Goal: Task Accomplishment & Management: Use online tool/utility

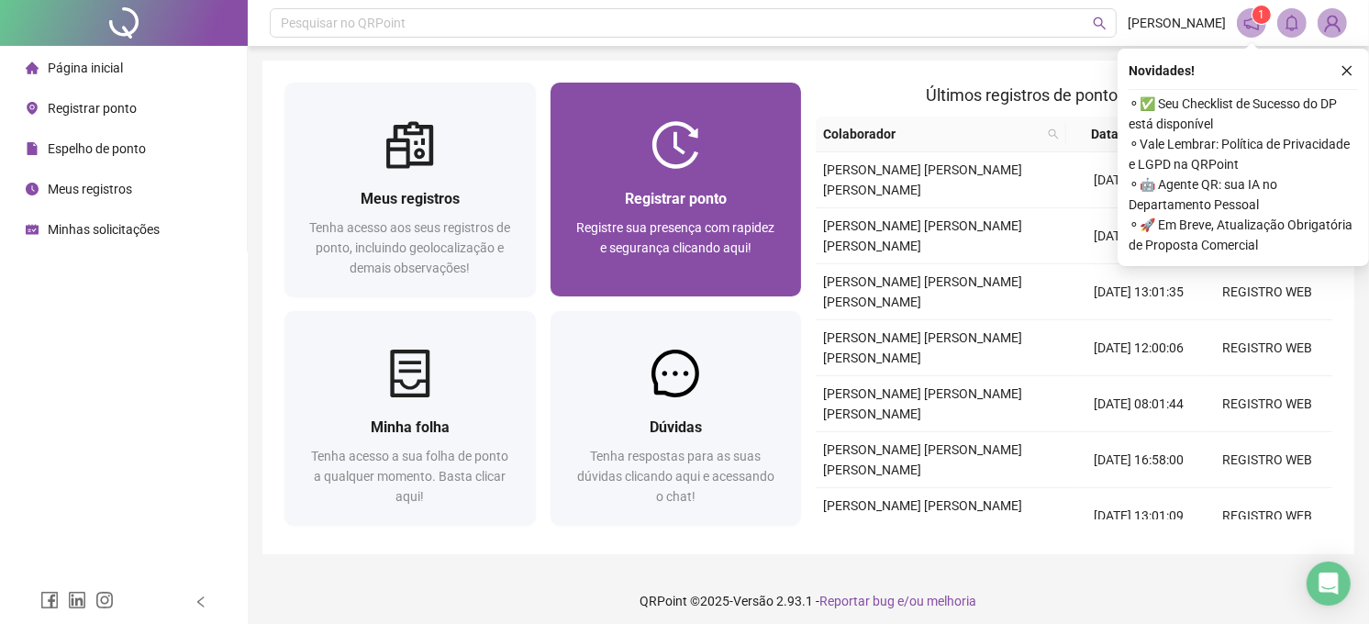
click at [648, 172] on div "Registrar ponto Registre sua presença com rapidez e segurança clicando aqui!" at bounding box center [675, 232] width 251 height 127
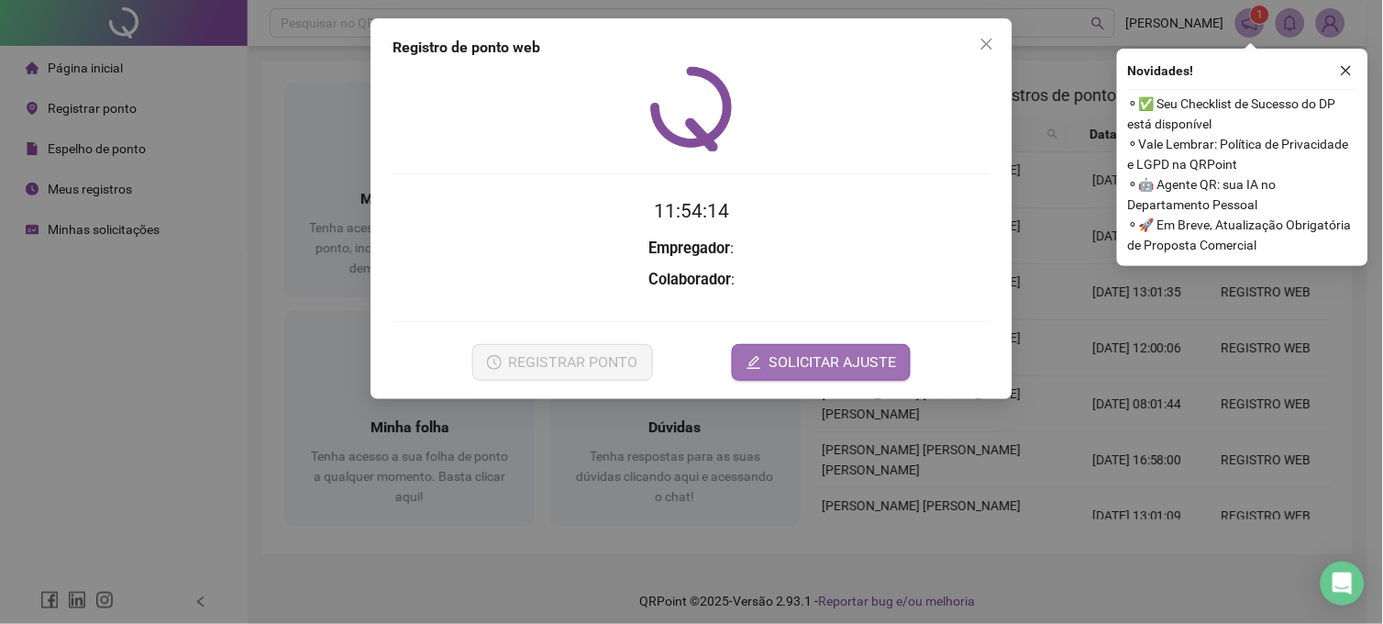
click at [840, 360] on span "SOLICITAR AJUSTE" at bounding box center [832, 362] width 127 height 22
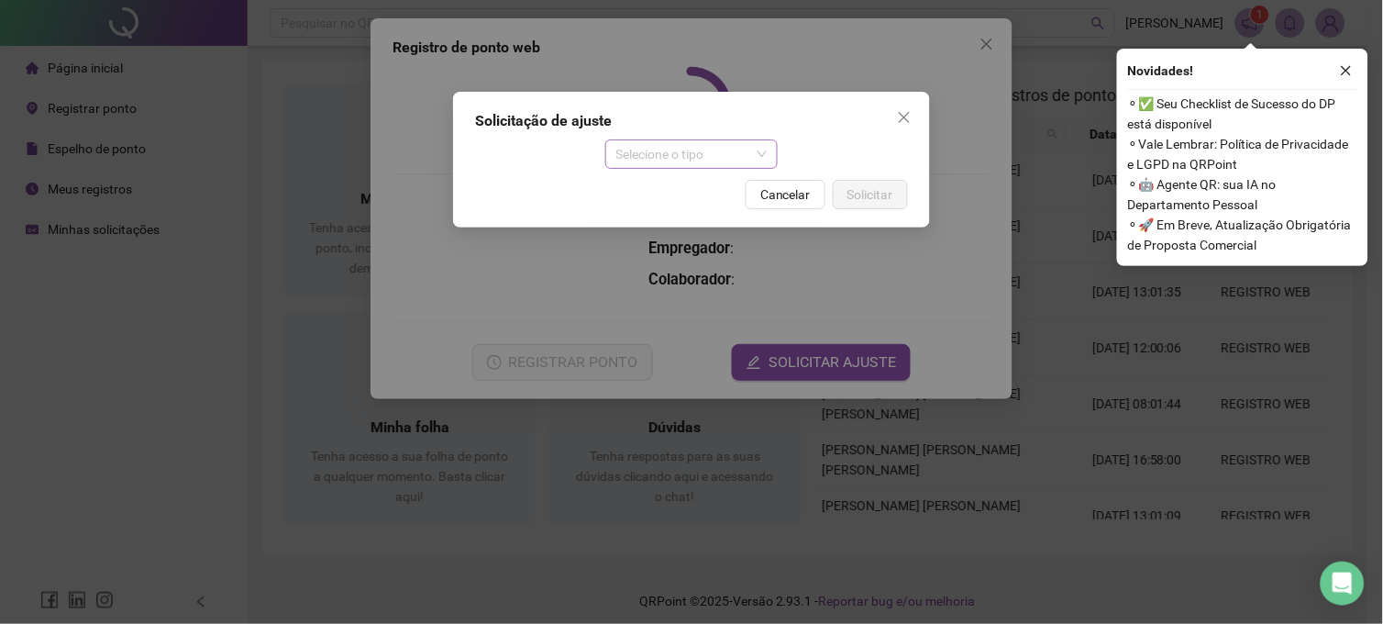
click at [749, 161] on span "Selecione o tipo" at bounding box center [691, 154] width 151 height 28
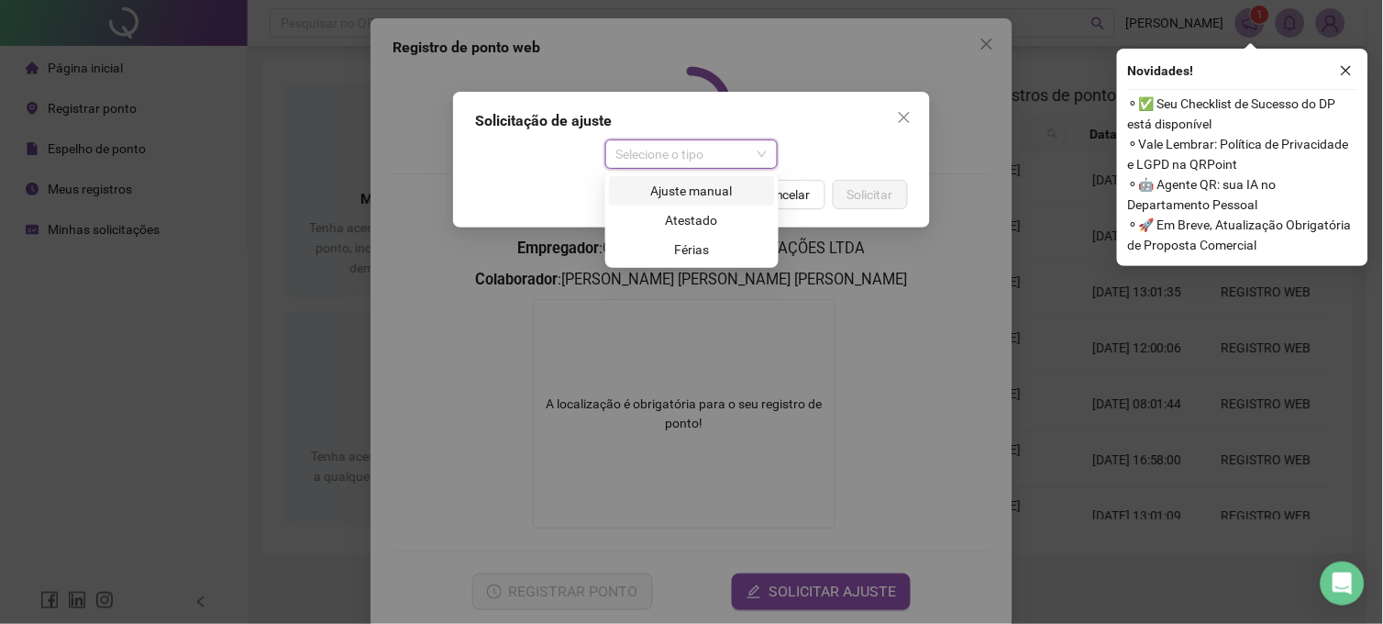
drag, startPoint x: 732, startPoint y: 216, endPoint x: 735, endPoint y: 185, distance: 31.3
click at [735, 185] on div "Ajuste manual Atestado Férias" at bounding box center [692, 220] width 166 height 88
click at [735, 185] on div "Ajuste manual" at bounding box center [692, 191] width 144 height 20
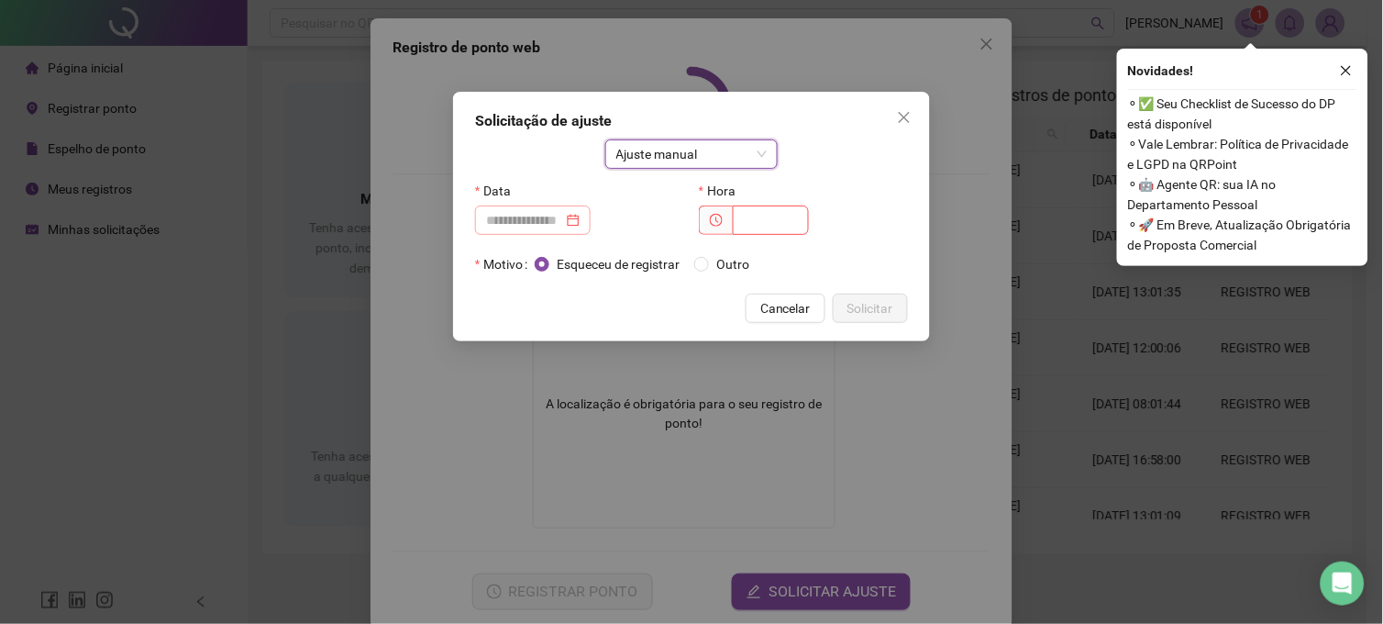
click at [580, 220] on div at bounding box center [533, 220] width 94 height 20
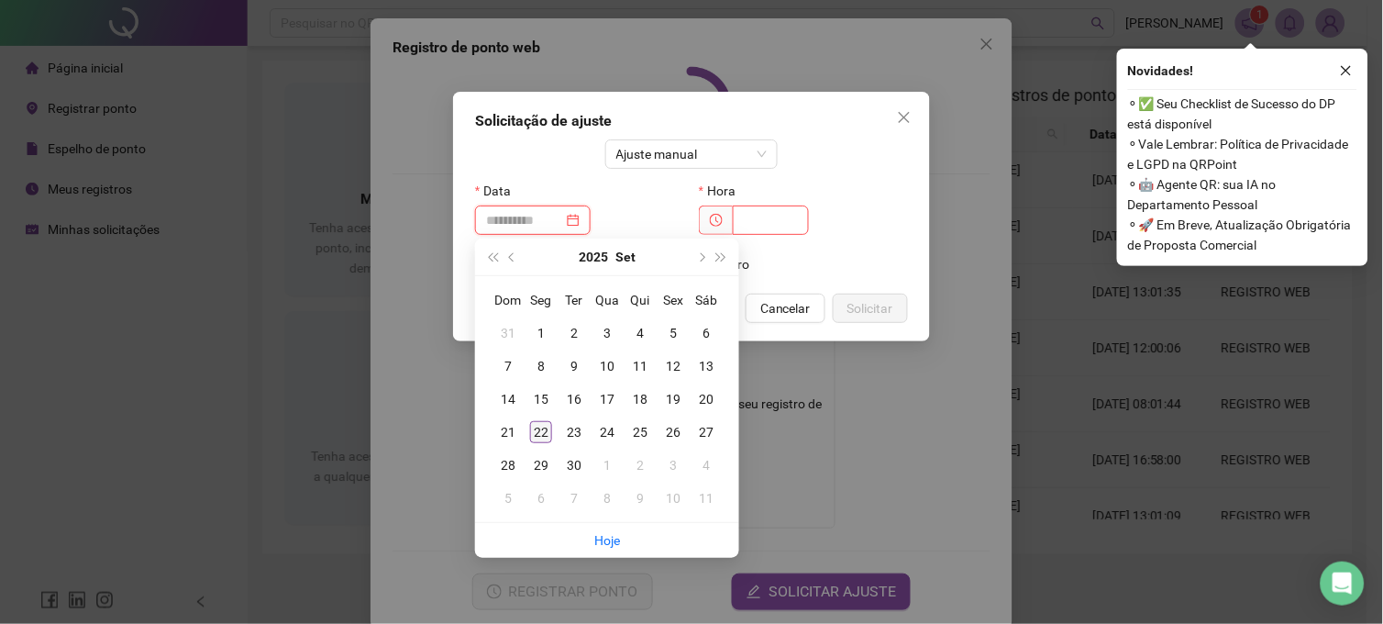
type input "**********"
click at [543, 425] on div "22" at bounding box center [541, 432] width 22 height 22
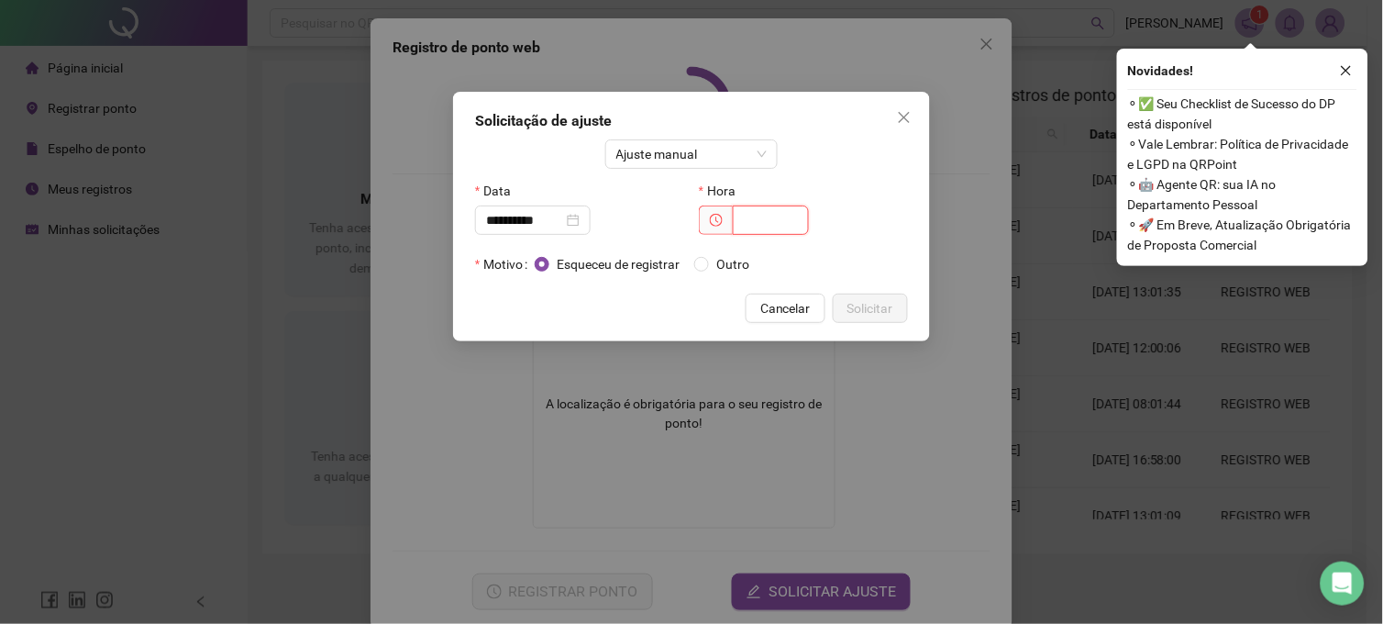
click at [753, 227] on input "text" at bounding box center [771, 219] width 76 height 29
type input "*****"
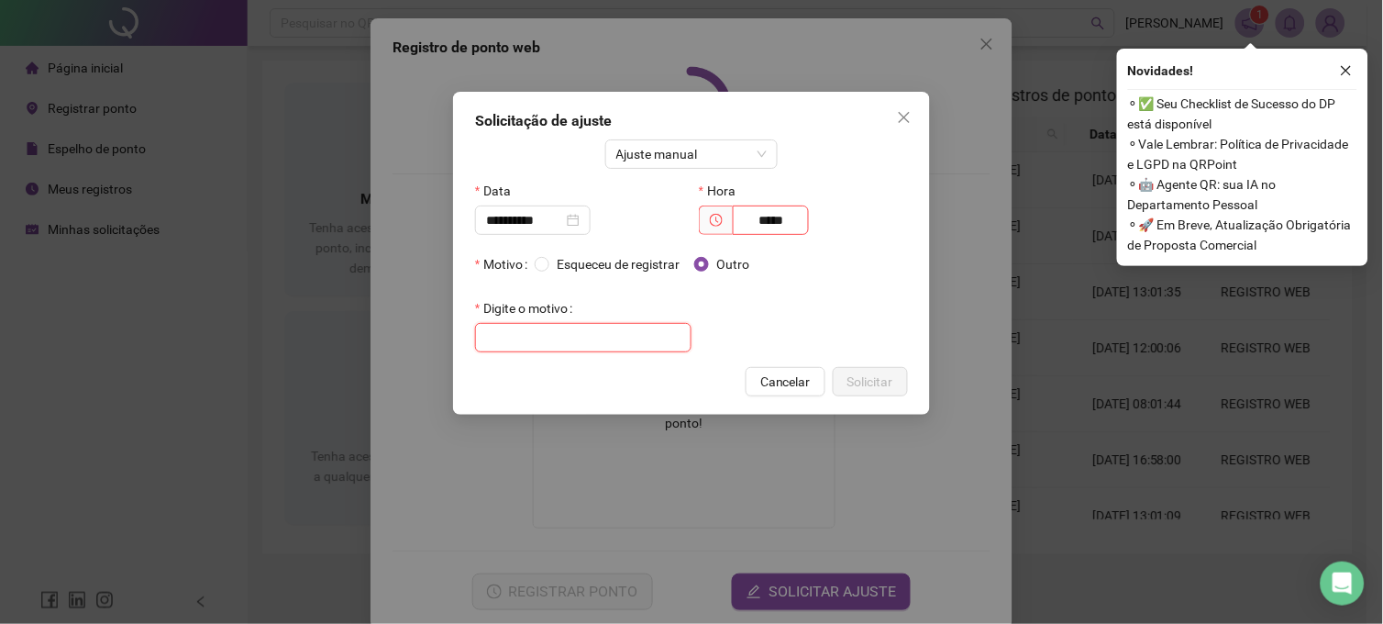
click at [626, 341] on input "text" at bounding box center [583, 337] width 216 height 29
type input "*"
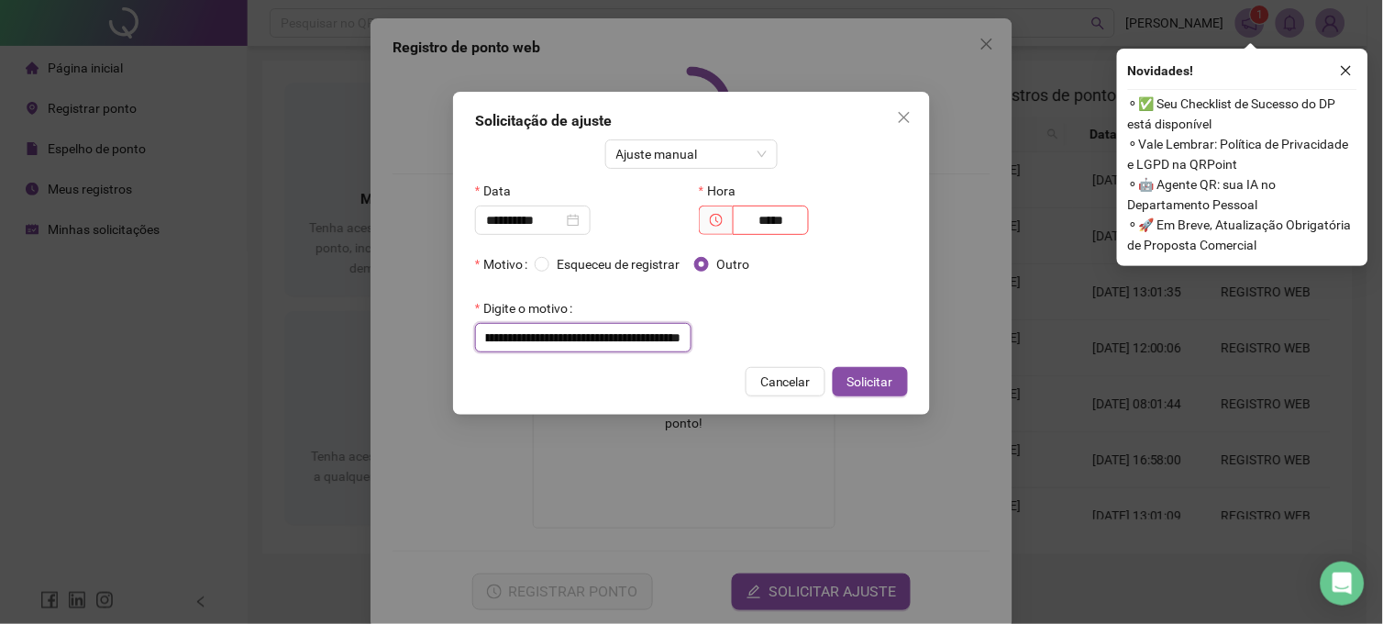
scroll to position [0, 103]
type input "**********"
click at [854, 373] on span "Solicitar" at bounding box center [871, 381] width 46 height 20
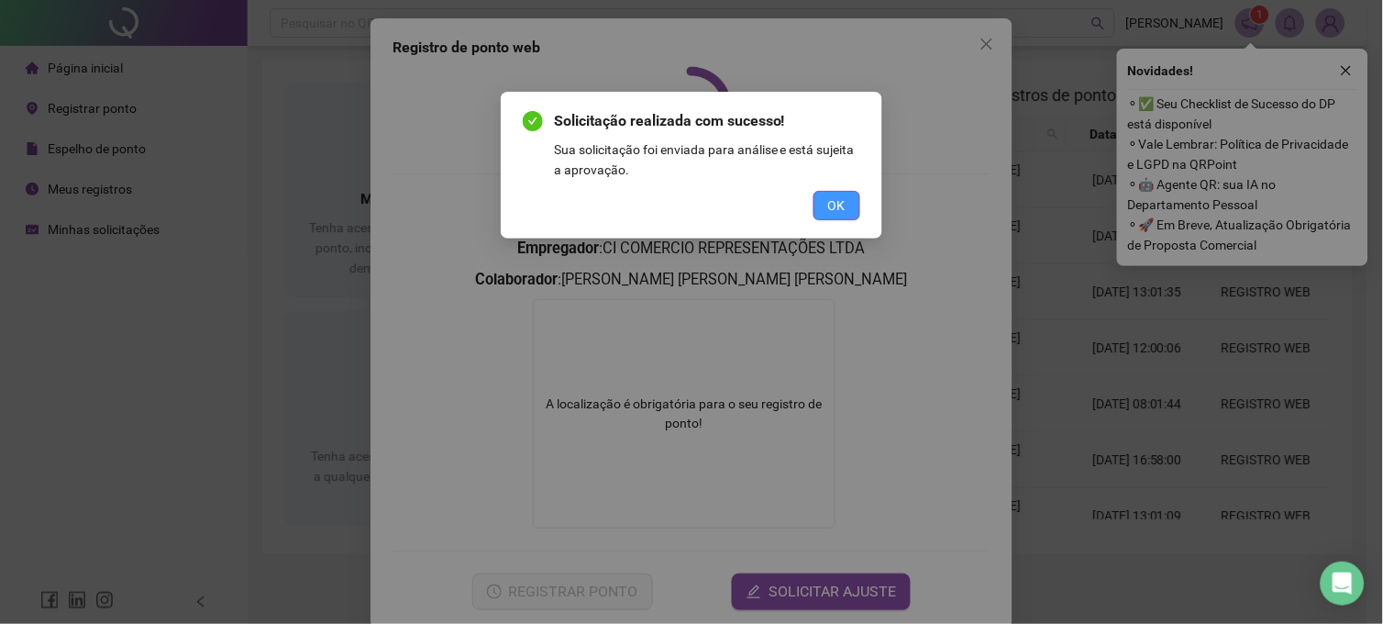
click at [840, 216] on button "OK" at bounding box center [837, 205] width 47 height 29
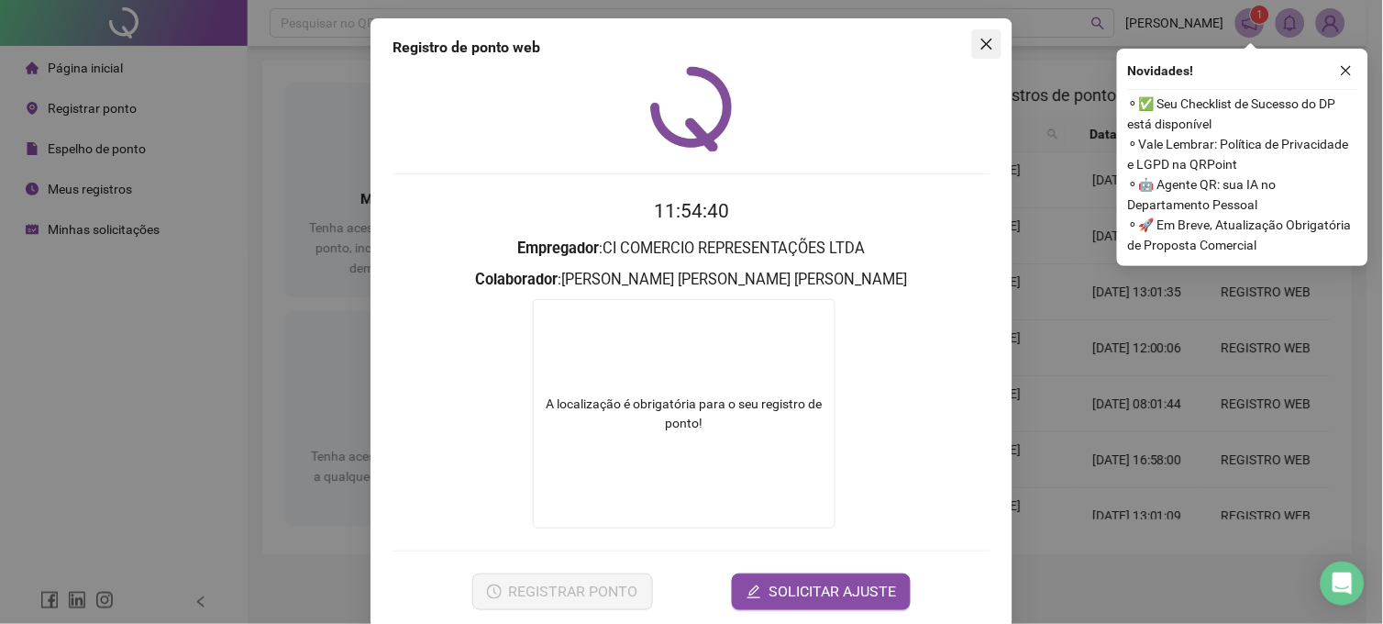
click at [980, 43] on icon "close" at bounding box center [987, 44] width 15 height 15
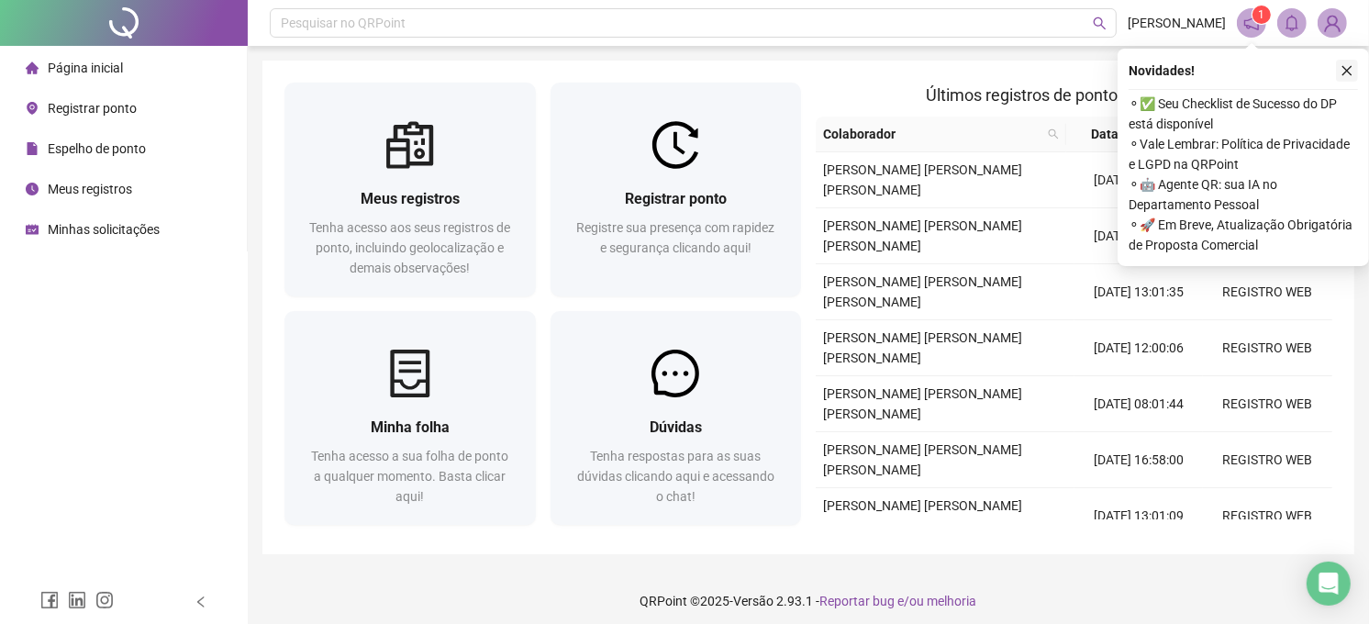
click at [1347, 72] on icon "close" at bounding box center [1346, 70] width 13 height 13
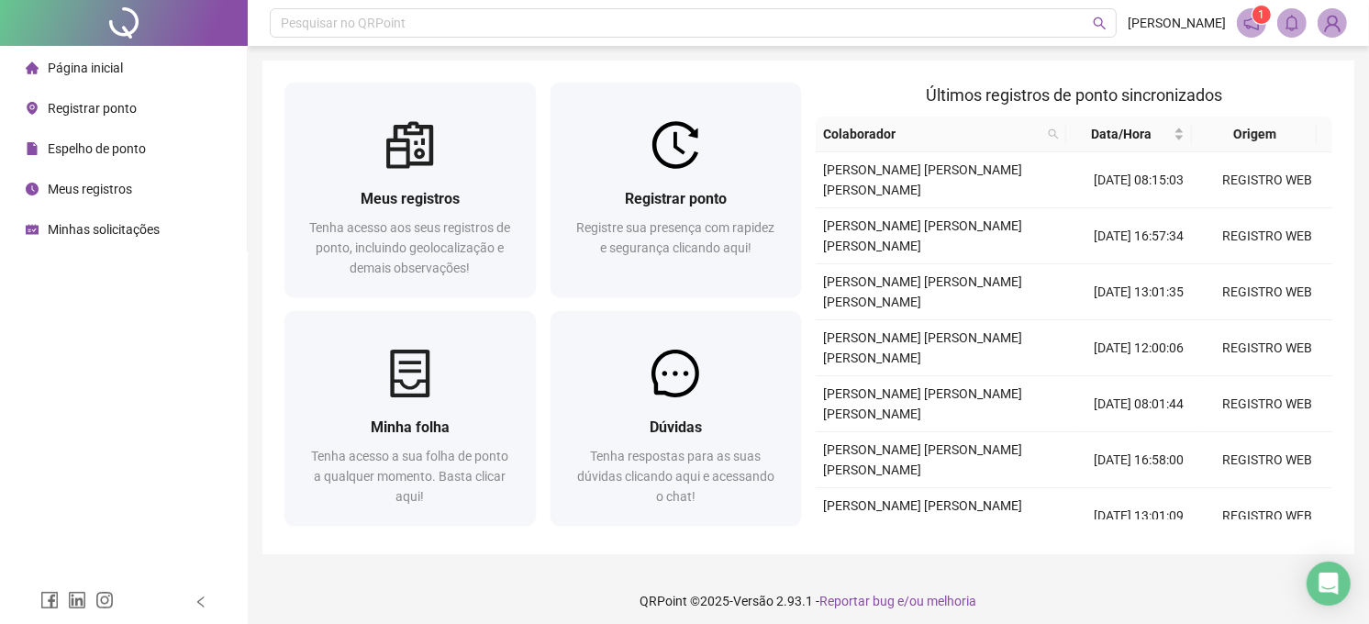
click at [1332, 23] on img at bounding box center [1332, 23] width 28 height 28
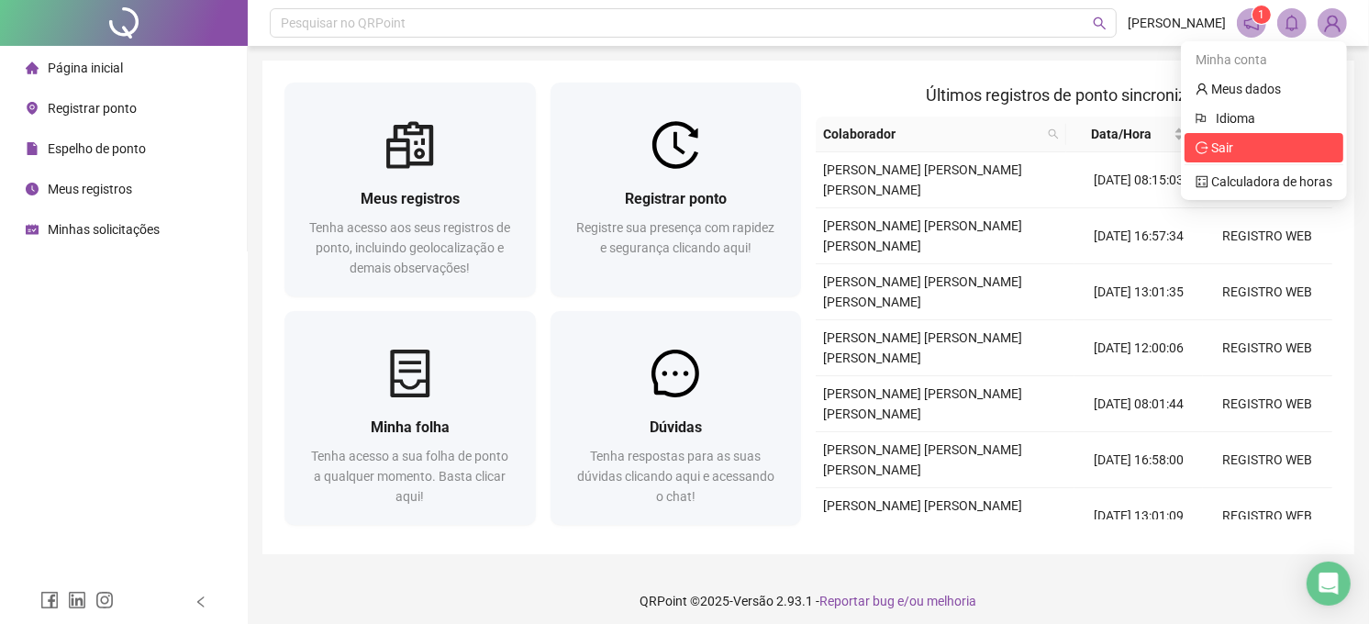
click at [1238, 145] on span "Sair" at bounding box center [1263, 148] width 137 height 20
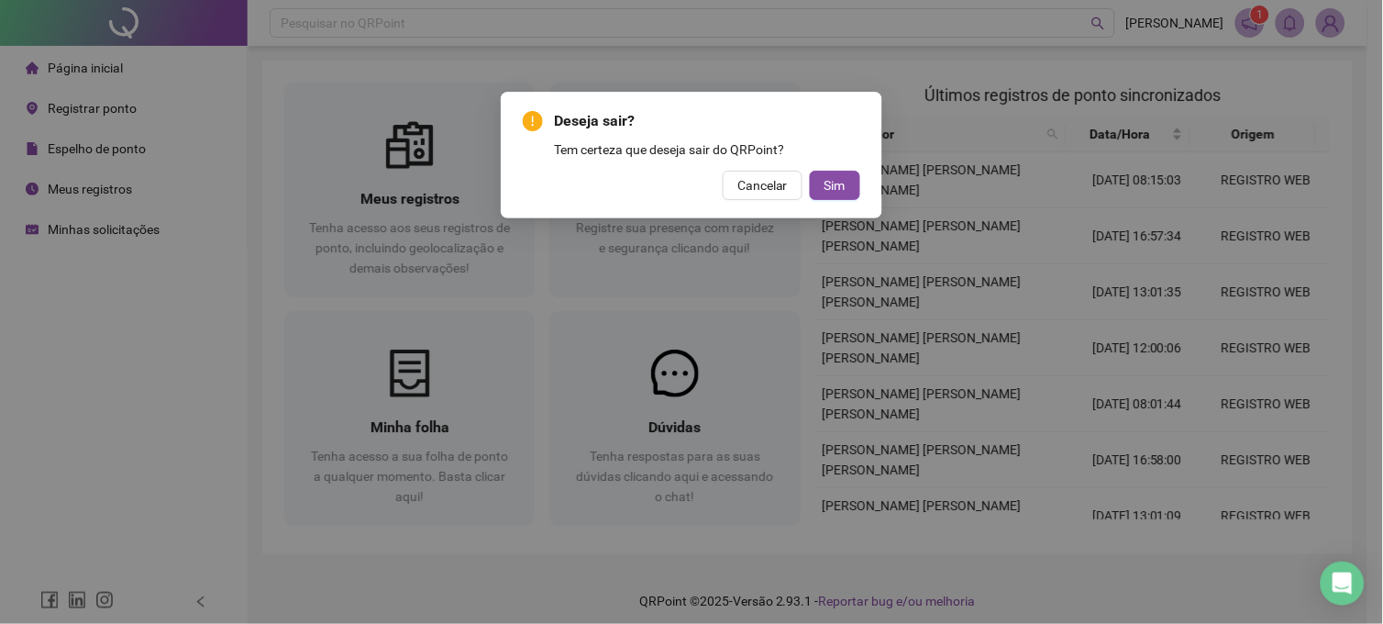
click at [870, 179] on div "Deseja sair? Tem certeza que deseja sair do QRPoint? Cancelar Sim" at bounding box center [692, 155] width 382 height 127
click at [847, 180] on button "Sim" at bounding box center [835, 185] width 50 height 29
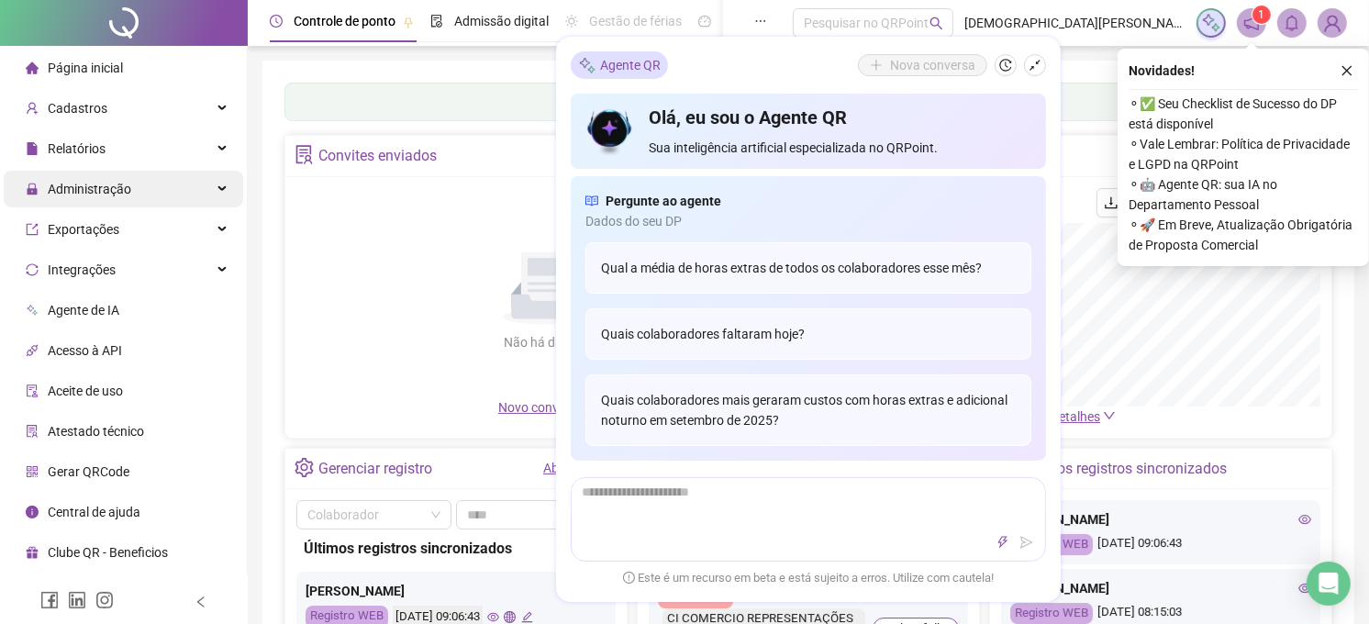
click at [168, 190] on div "Administração" at bounding box center [123, 189] width 239 height 37
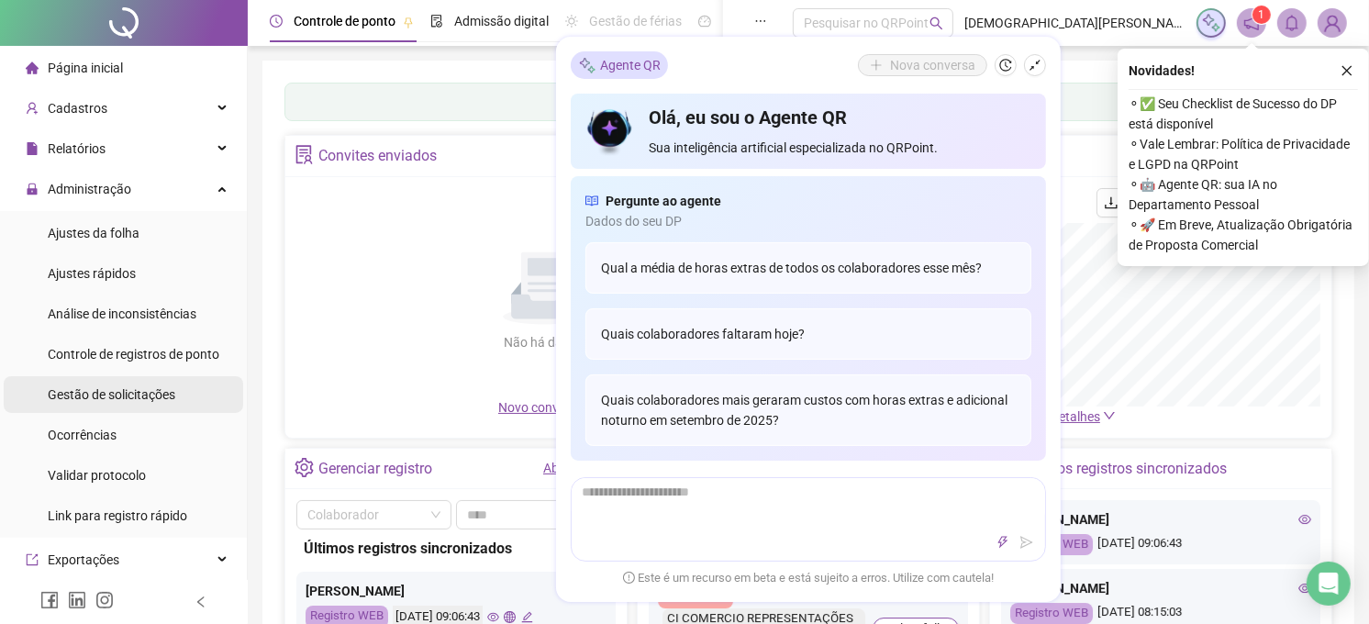
click at [123, 387] on span "Gestão de solicitações" at bounding box center [111, 394] width 127 height 15
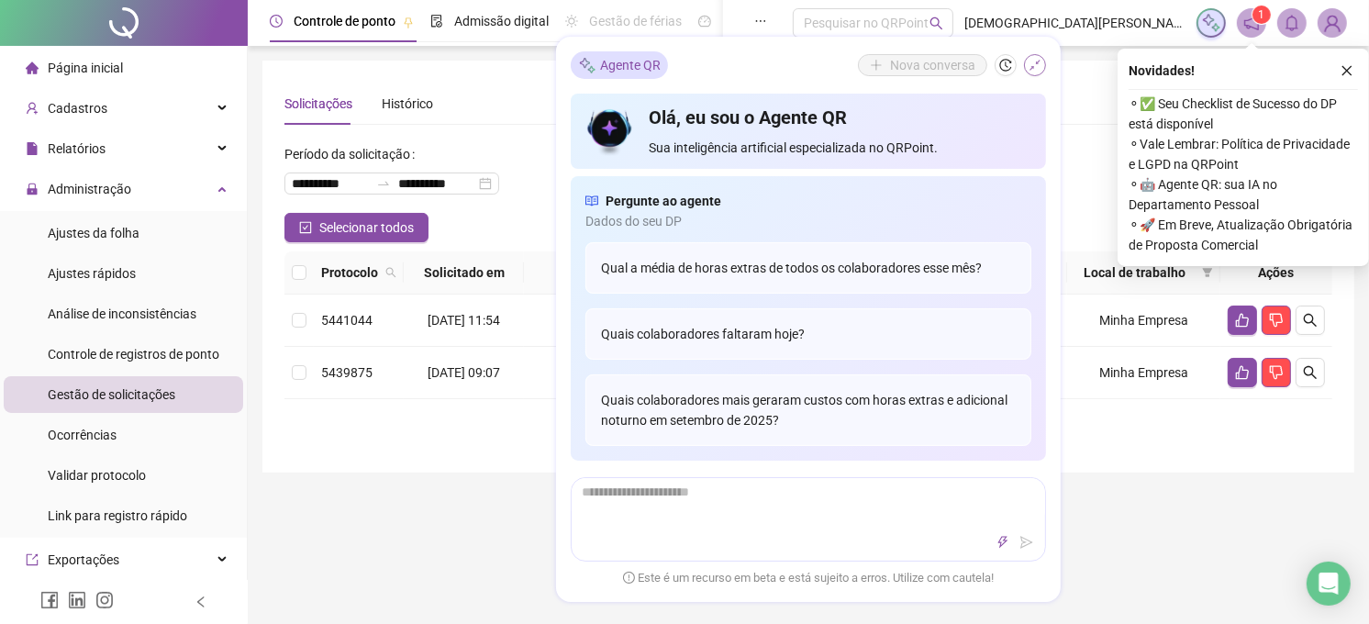
click at [1031, 64] on icon "shrink" at bounding box center [1034, 65] width 13 height 13
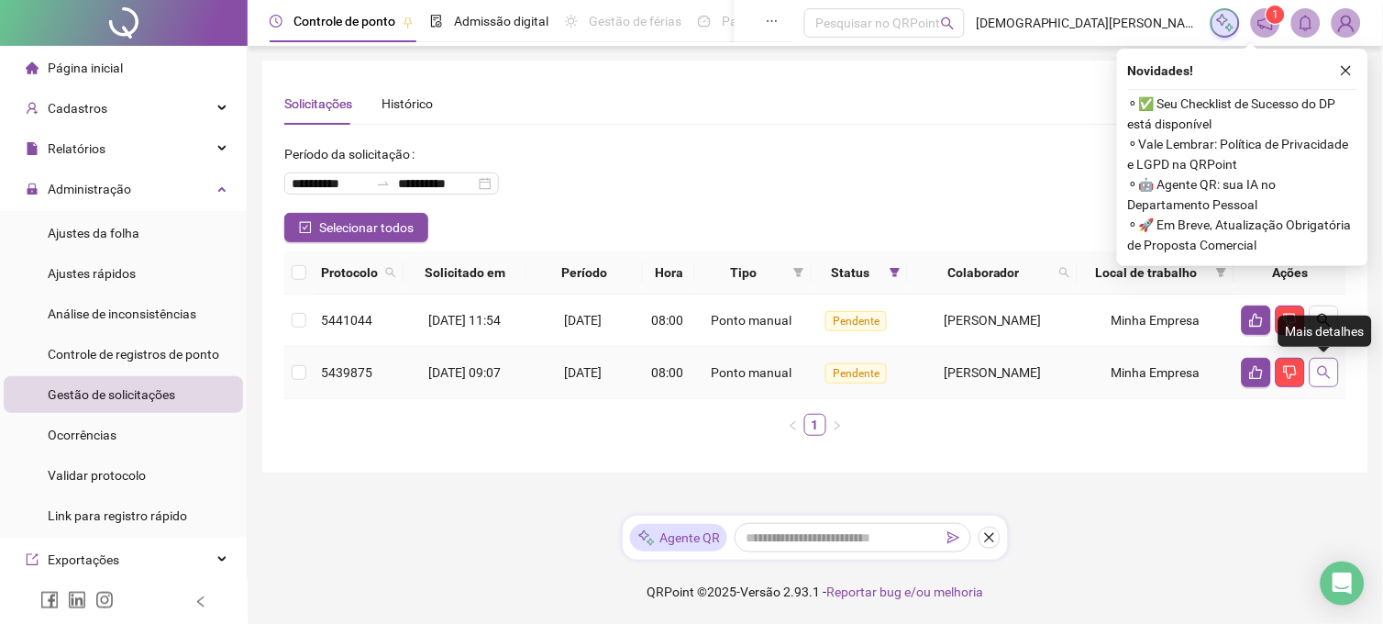
click at [1326, 374] on icon "search" at bounding box center [1324, 372] width 15 height 15
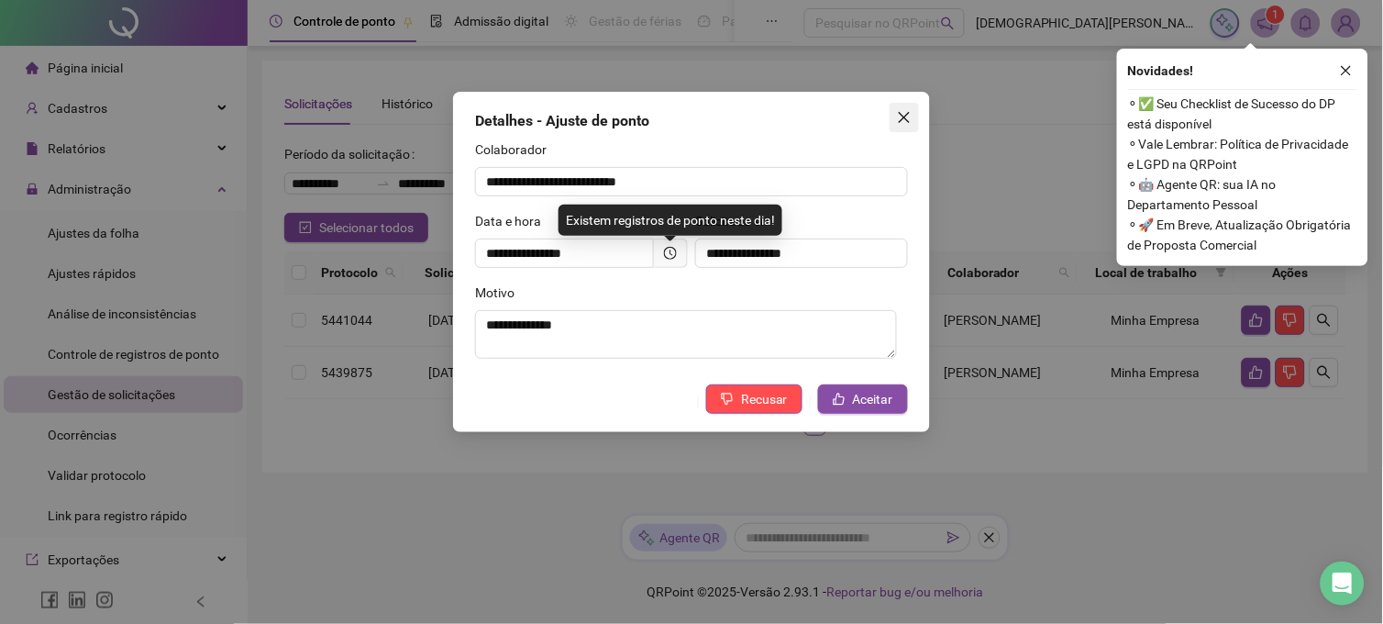
click at [911, 113] on icon "close" at bounding box center [904, 117] width 15 height 15
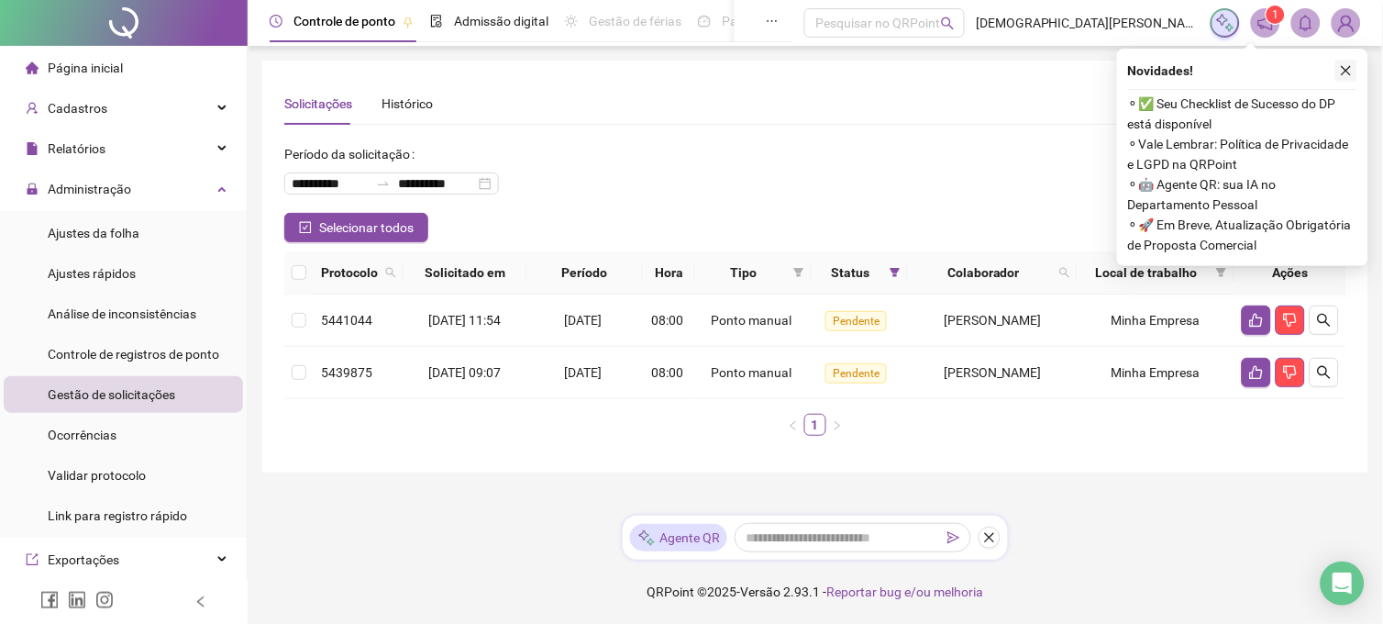
click at [1348, 69] on icon "close" at bounding box center [1347, 71] width 10 height 10
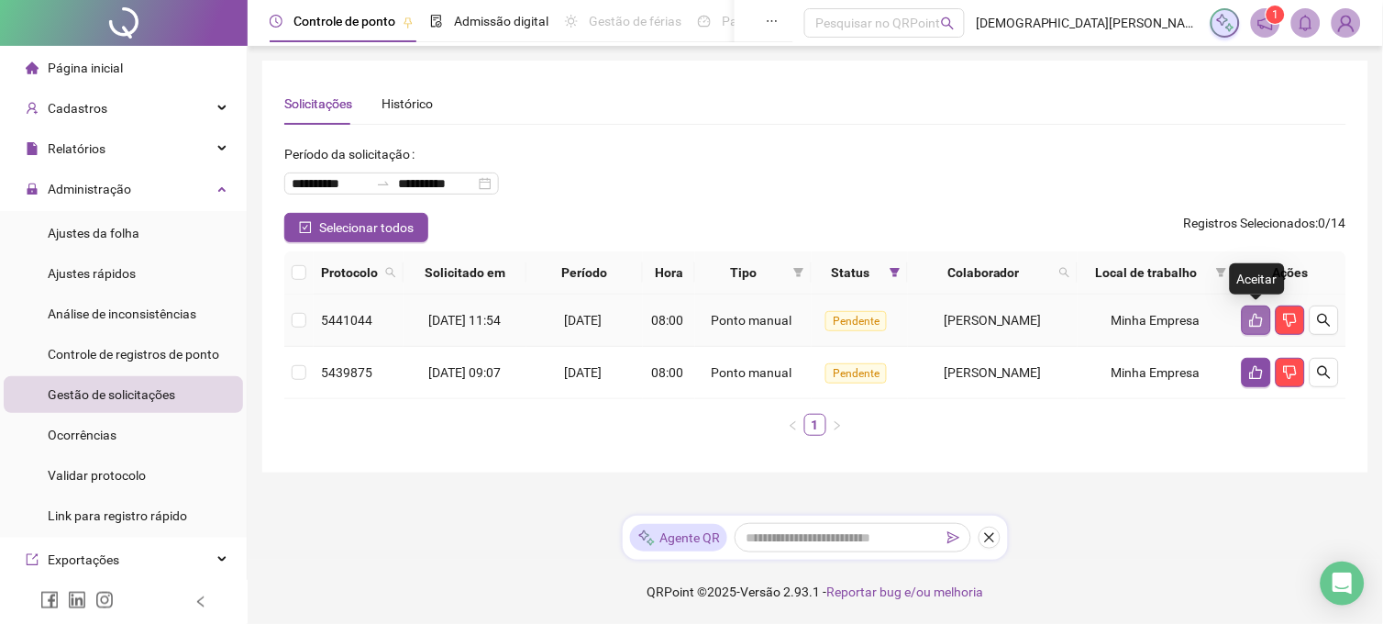
click at [1257, 324] on icon "like" at bounding box center [1256, 320] width 15 height 15
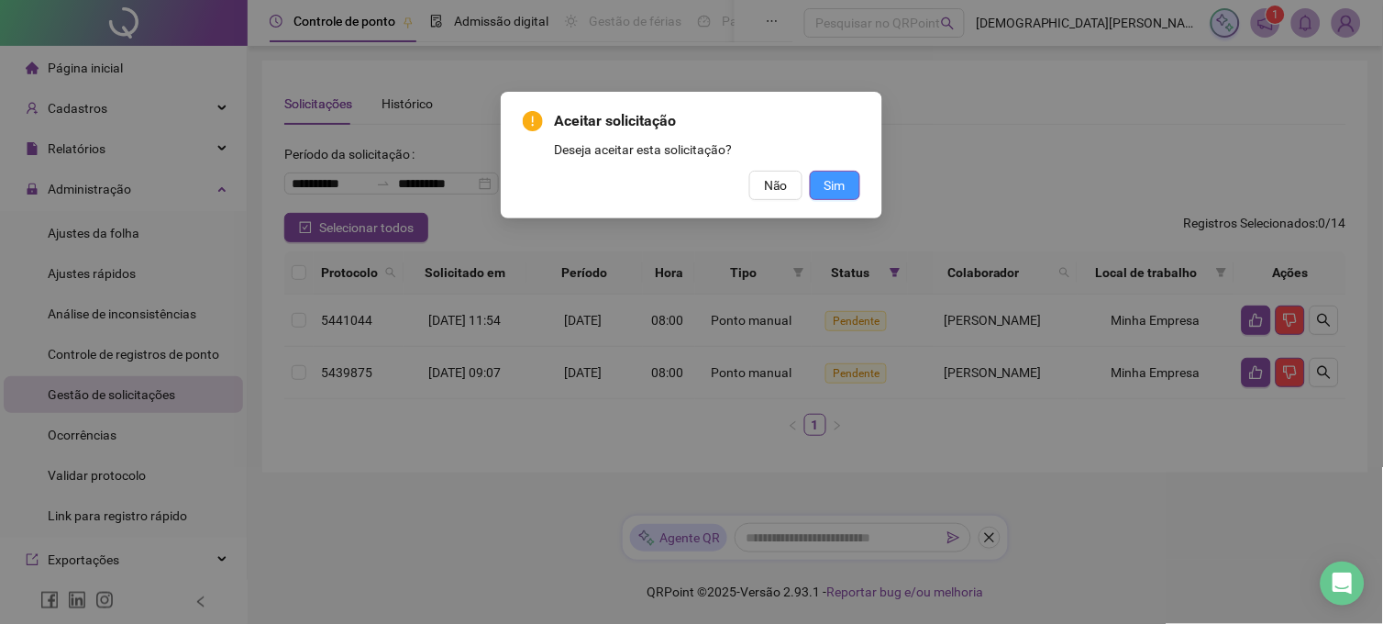
click at [825, 185] on span "Sim" at bounding box center [835, 185] width 21 height 20
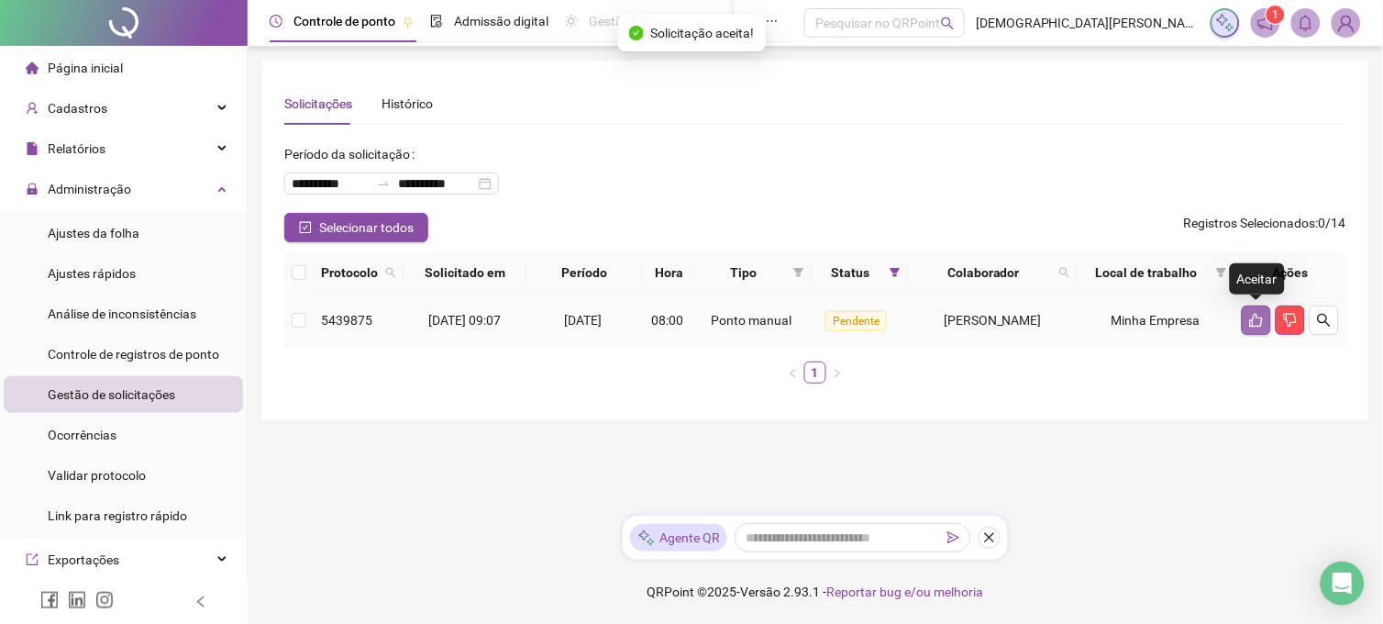
click at [1260, 319] on icon "like" at bounding box center [1256, 320] width 15 height 15
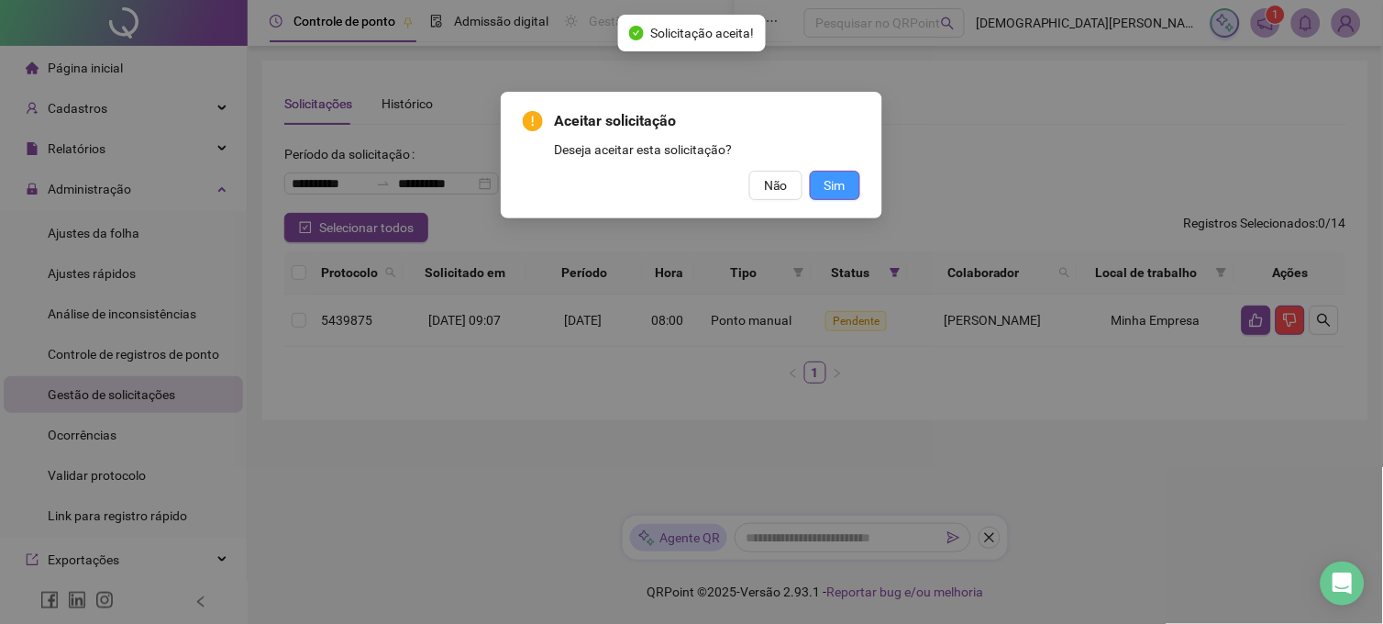
click at [828, 187] on span "Sim" at bounding box center [835, 185] width 21 height 20
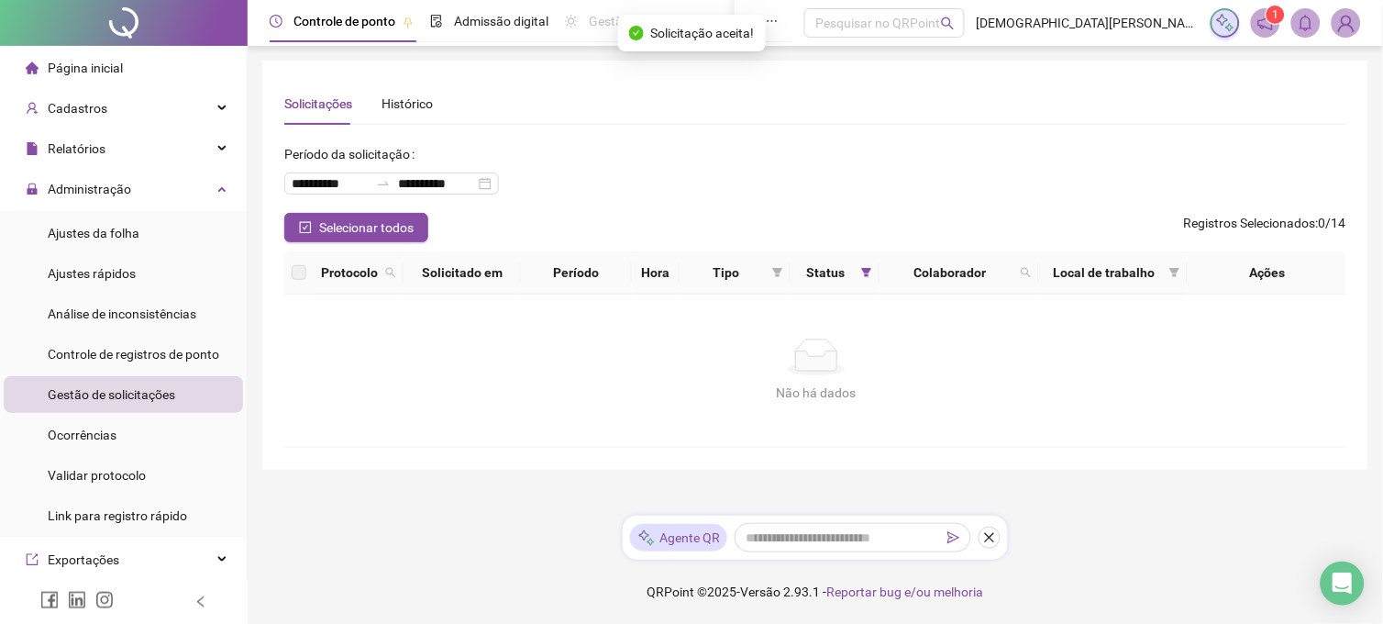
click at [1272, 26] on icon "notification" at bounding box center [1265, 23] width 15 height 15
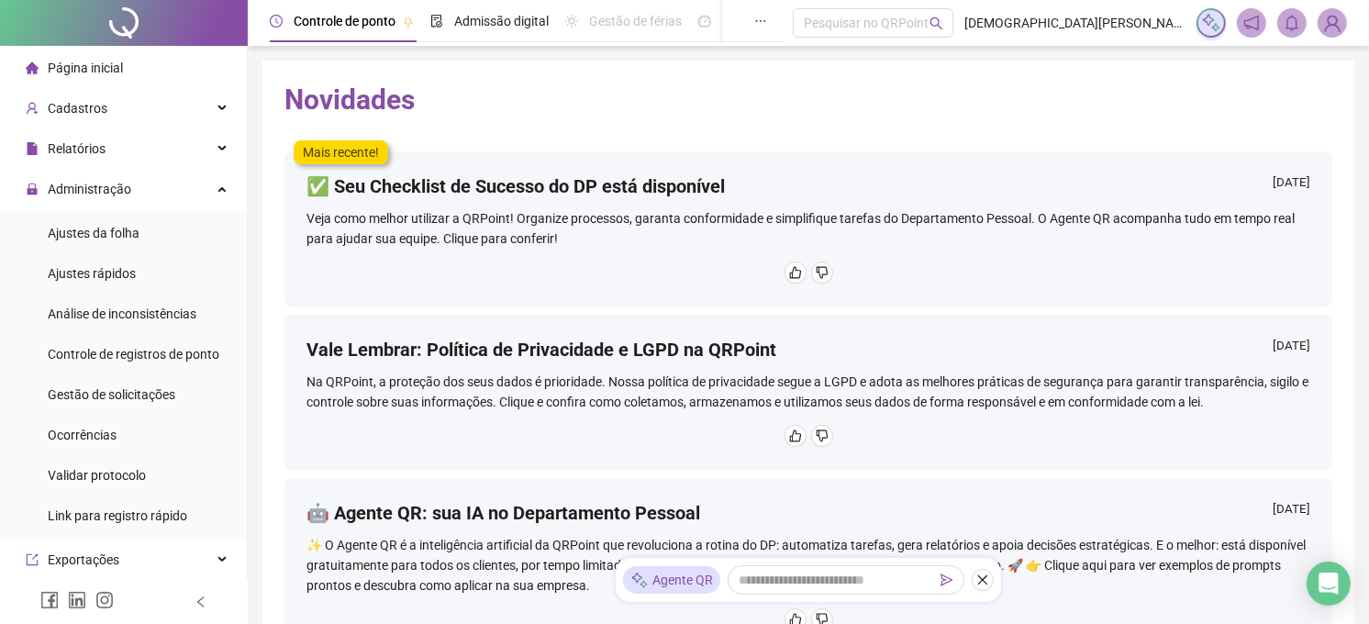
click at [1330, 28] on img at bounding box center [1332, 23] width 28 height 28
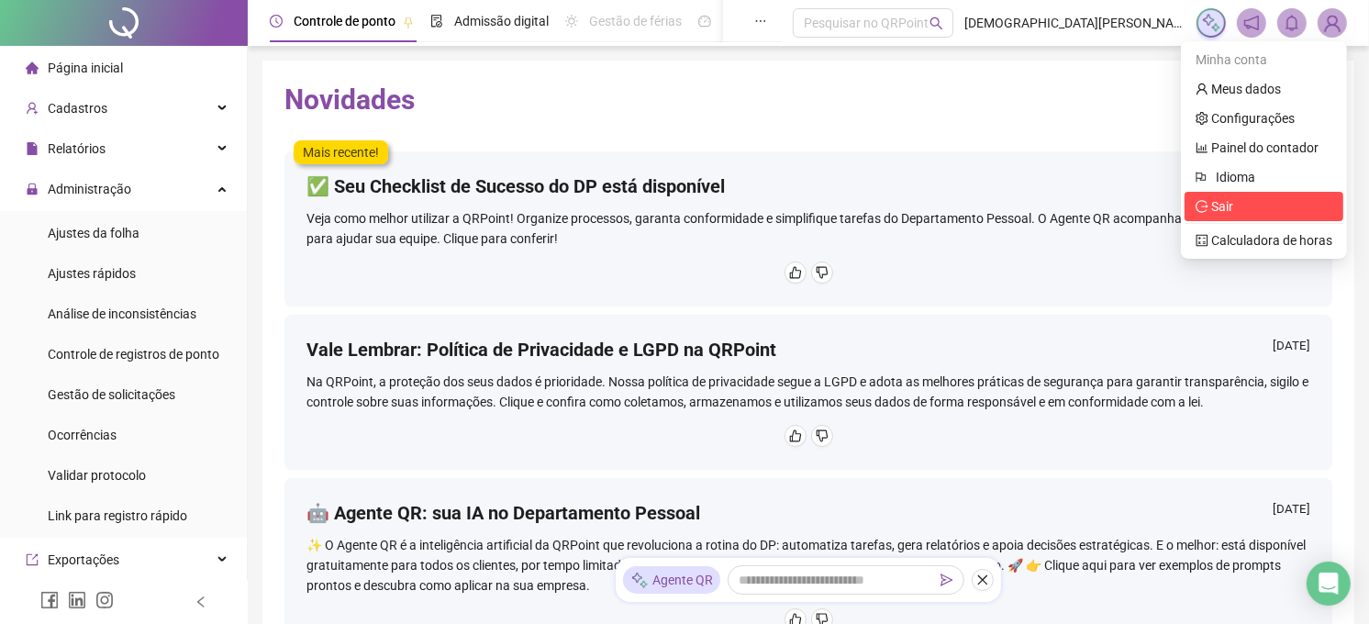
click at [1231, 205] on span "Sair" at bounding box center [1222, 206] width 22 height 15
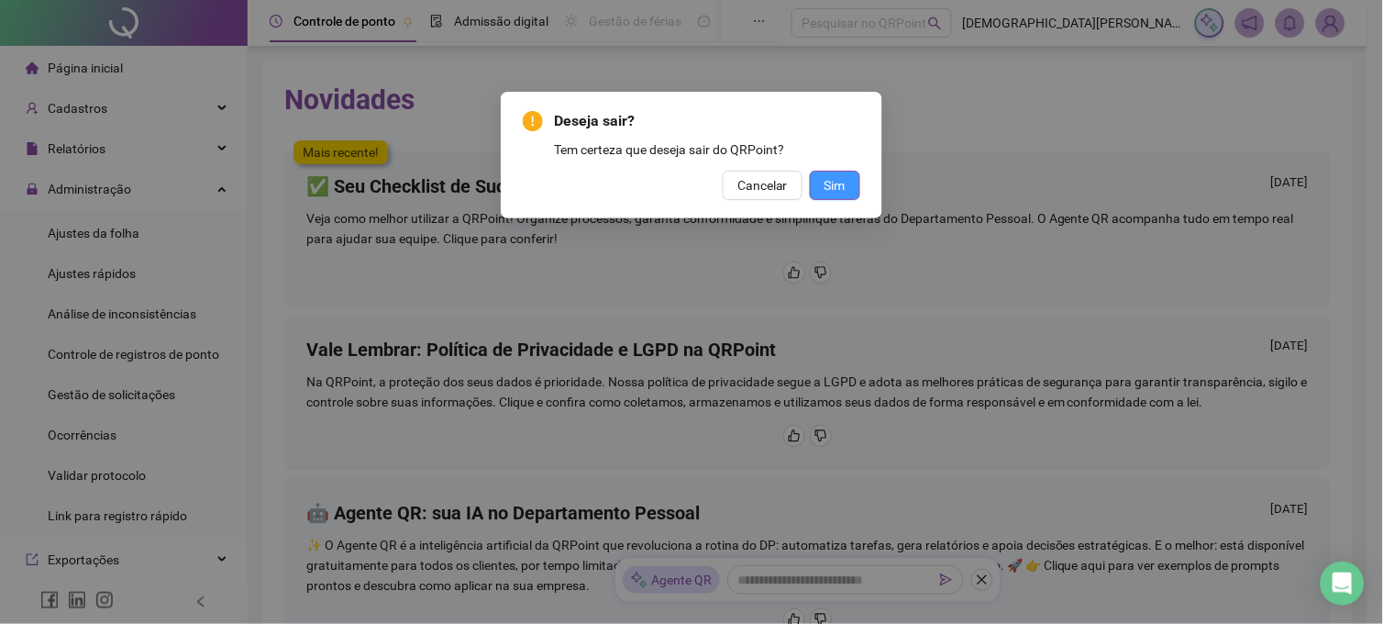
click at [830, 169] on div "Deseja sair? Tem certeza que deseja sair do QRPoint? Cancelar Sim" at bounding box center [692, 155] width 338 height 90
click at [835, 184] on span "Sim" at bounding box center [835, 185] width 21 height 20
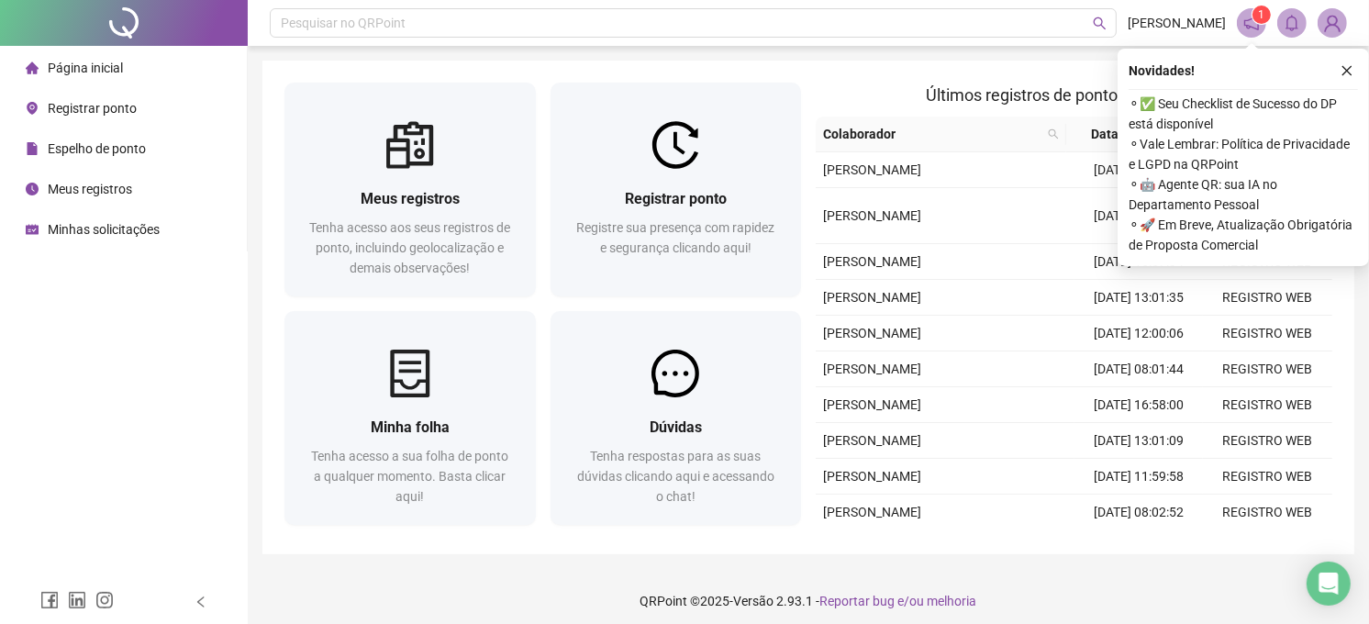
click at [833, 50] on div "Pesquisar no QRPoint [PERSON_NAME] 1 Meus registros Tenha acesso aos seus regis…" at bounding box center [808, 316] width 1121 height 633
click at [1341, 69] on icon "close" at bounding box center [1346, 70] width 13 height 13
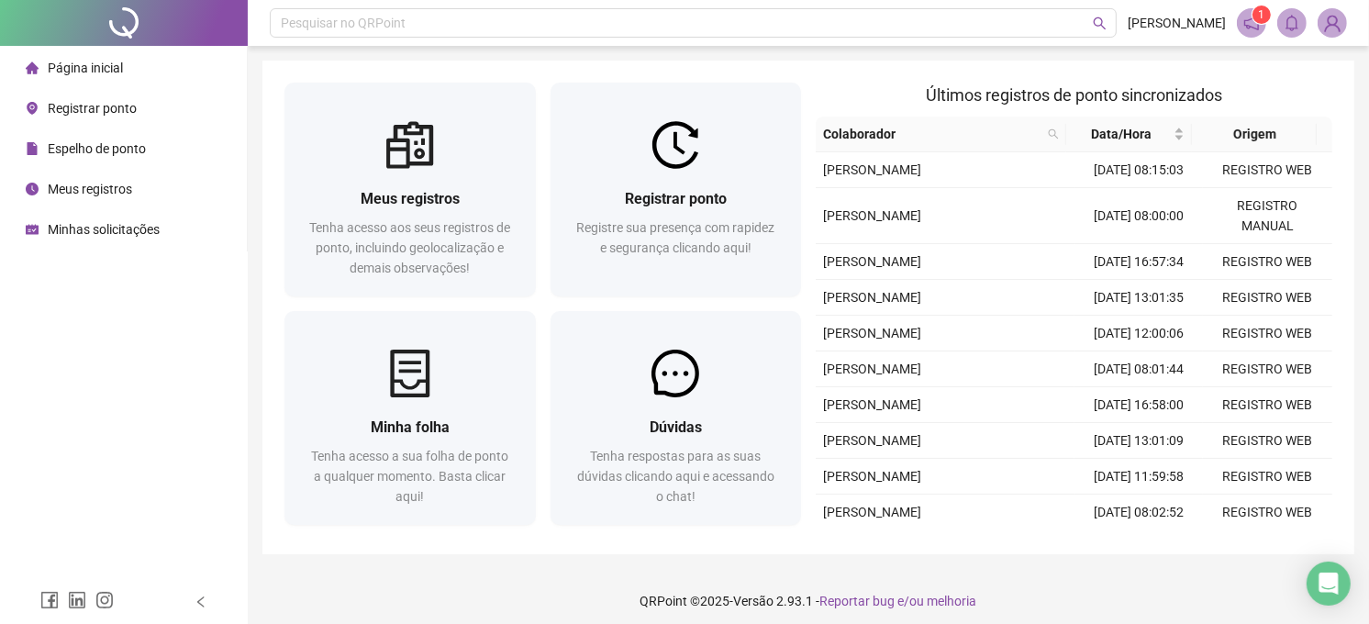
click at [1245, 10] on span at bounding box center [1250, 22] width 29 height 29
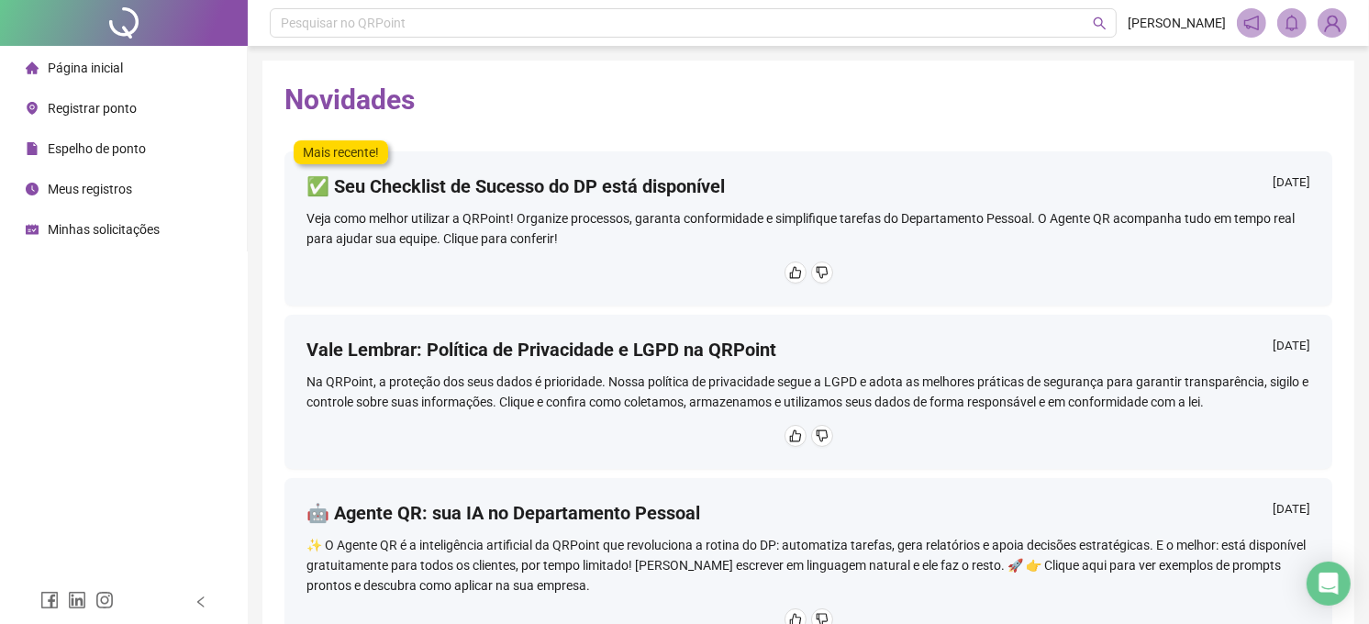
click at [183, 74] on li "Página inicial" at bounding box center [123, 68] width 239 height 37
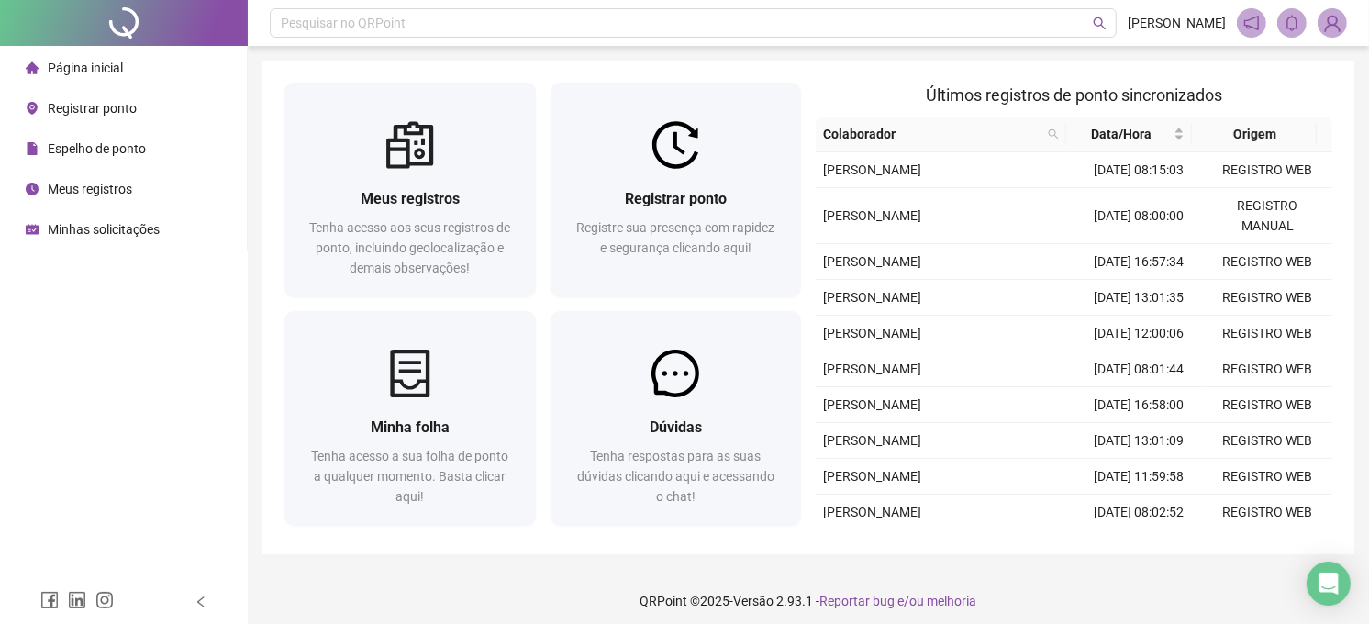
click at [912, 62] on div "Meus registros Tenha acesso aos seus registros de ponto, incluindo geolocalizaç…" at bounding box center [808, 307] width 1092 height 493
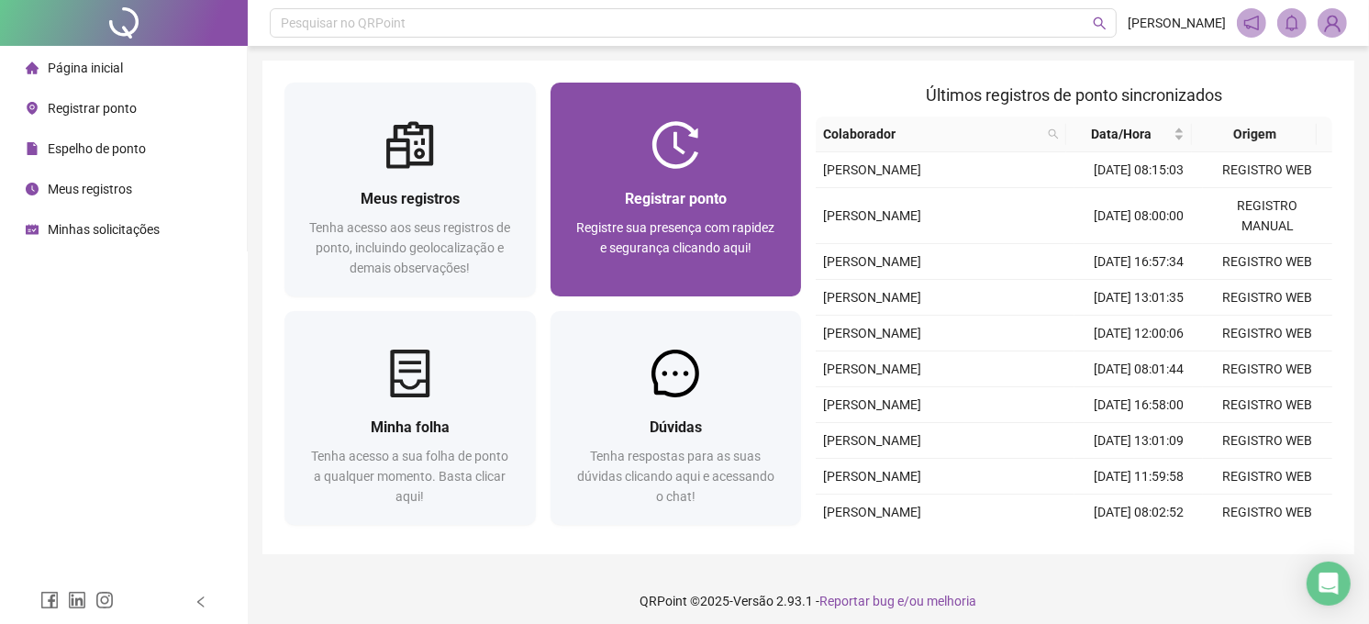
click at [734, 189] on div "Registrar ponto" at bounding box center [675, 198] width 207 height 23
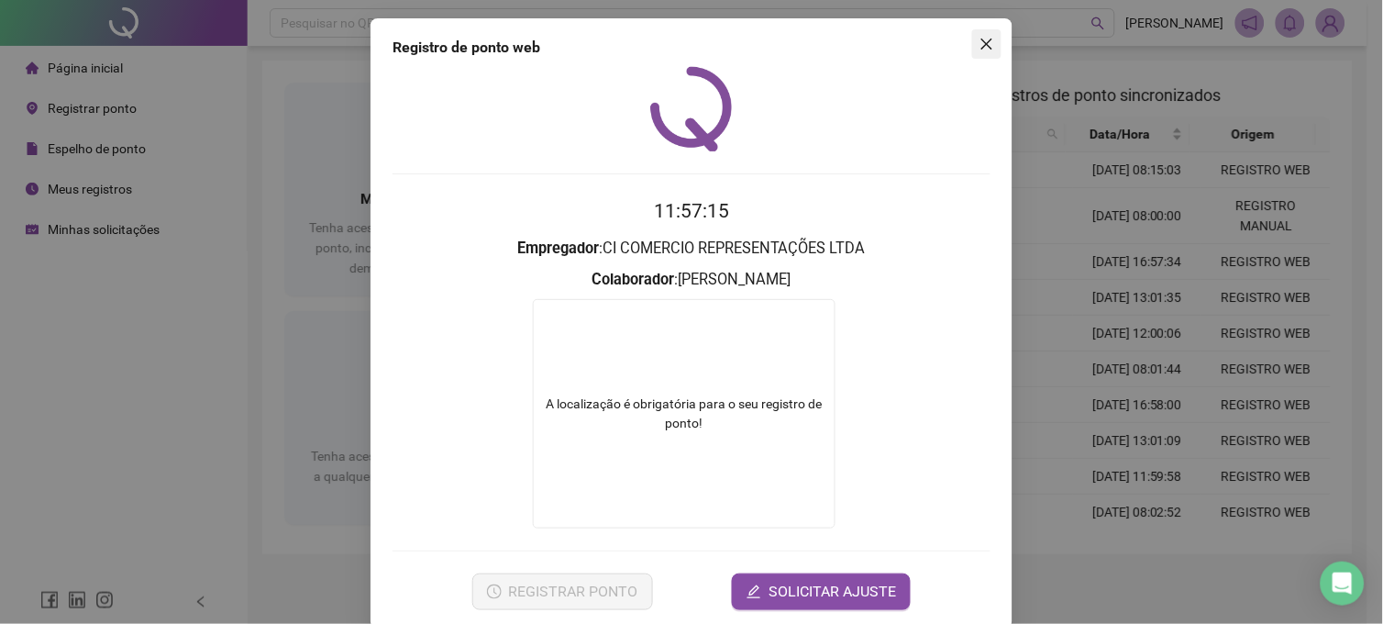
click at [980, 47] on icon "close" at bounding box center [987, 44] width 15 height 15
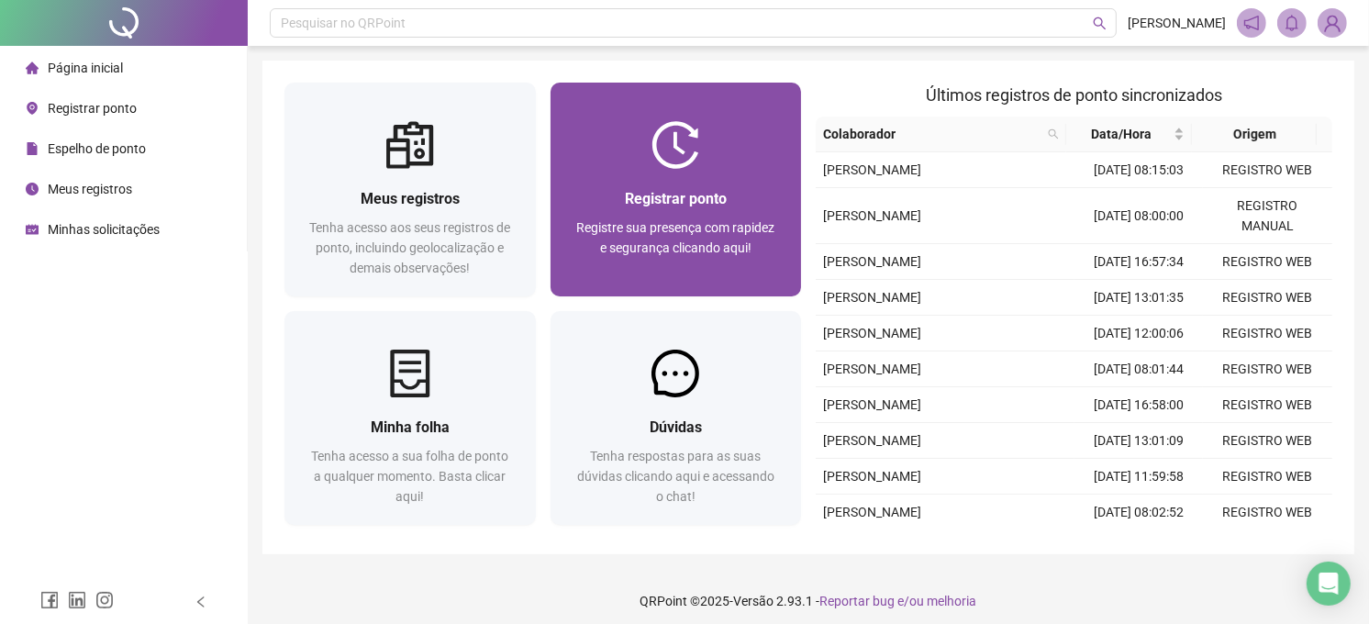
click at [704, 149] on div at bounding box center [675, 145] width 251 height 48
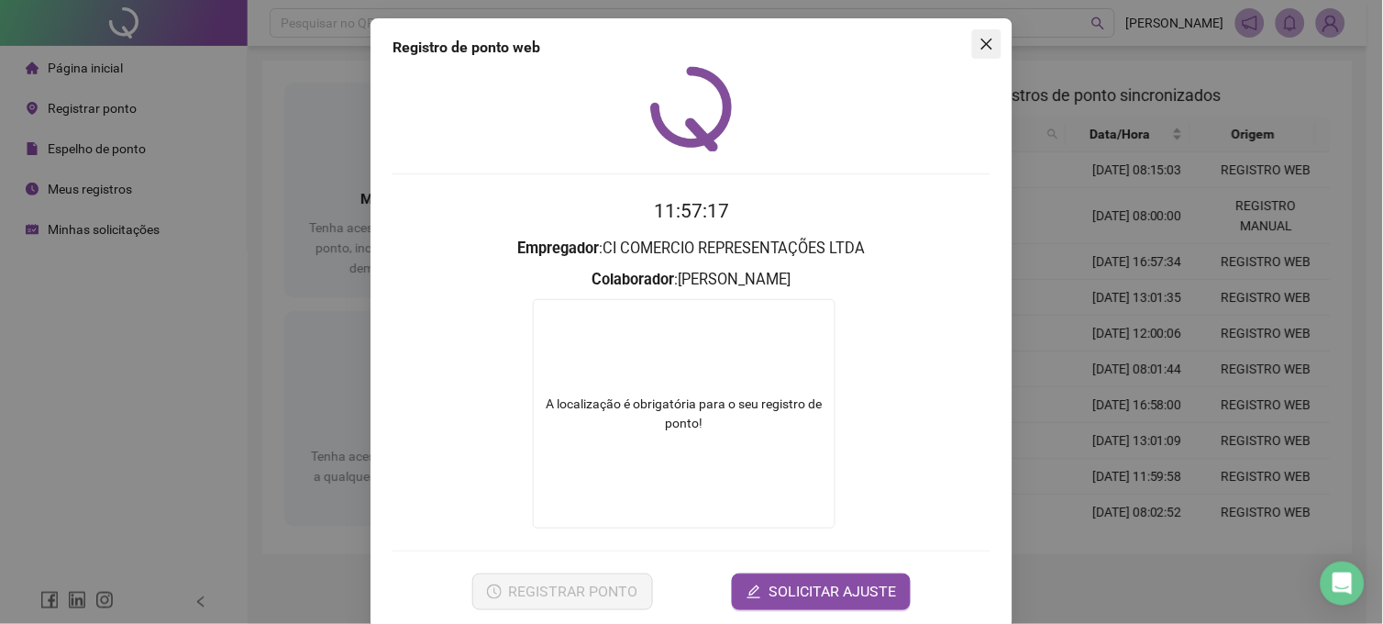
click at [972, 33] on button "Close" at bounding box center [986, 43] width 29 height 29
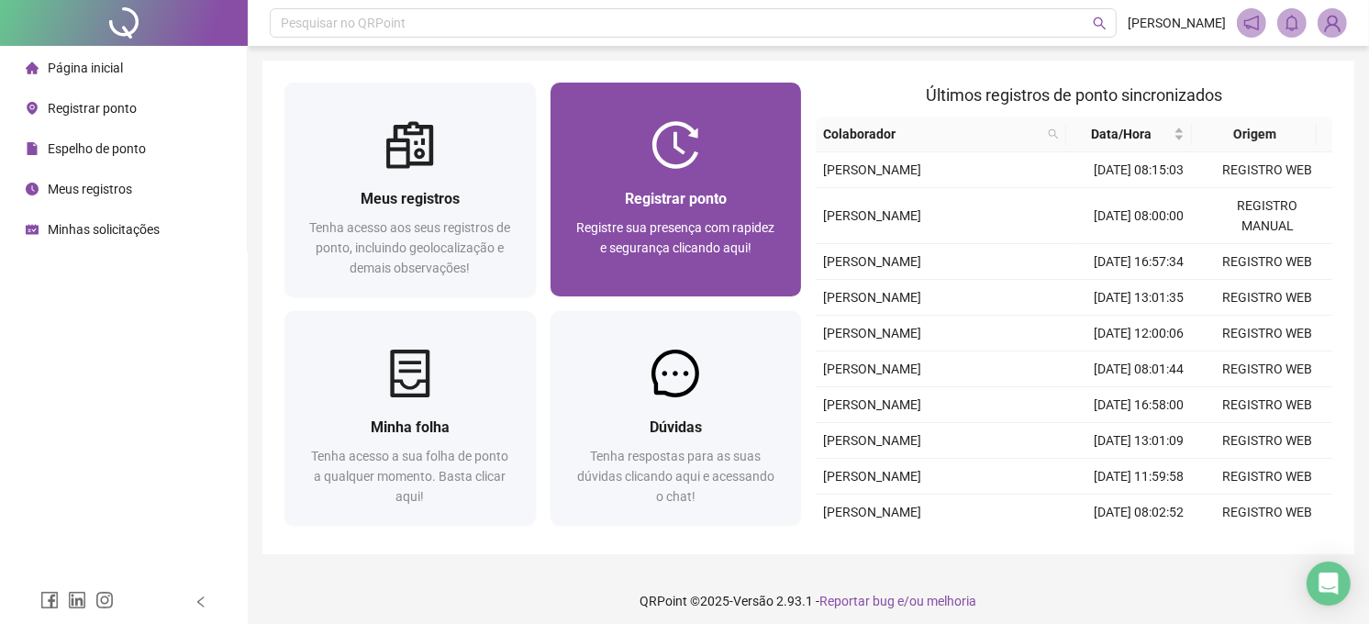
click at [711, 133] on div at bounding box center [675, 145] width 251 height 48
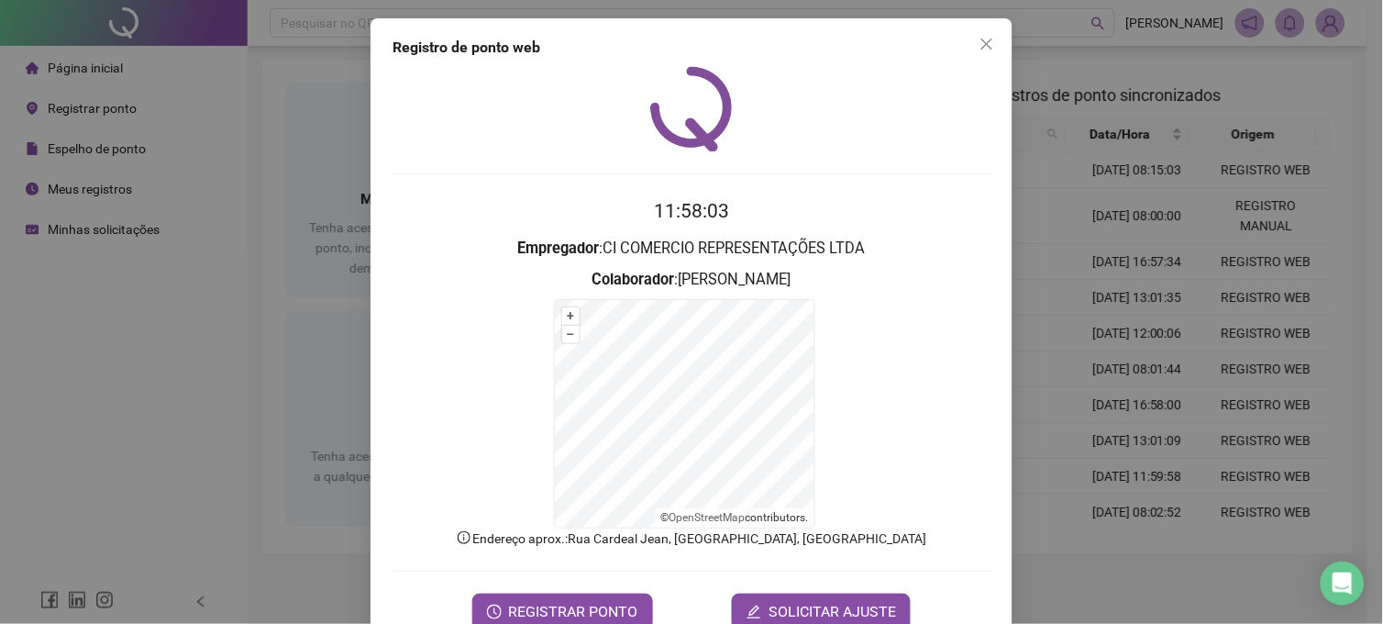
scroll to position [47, 0]
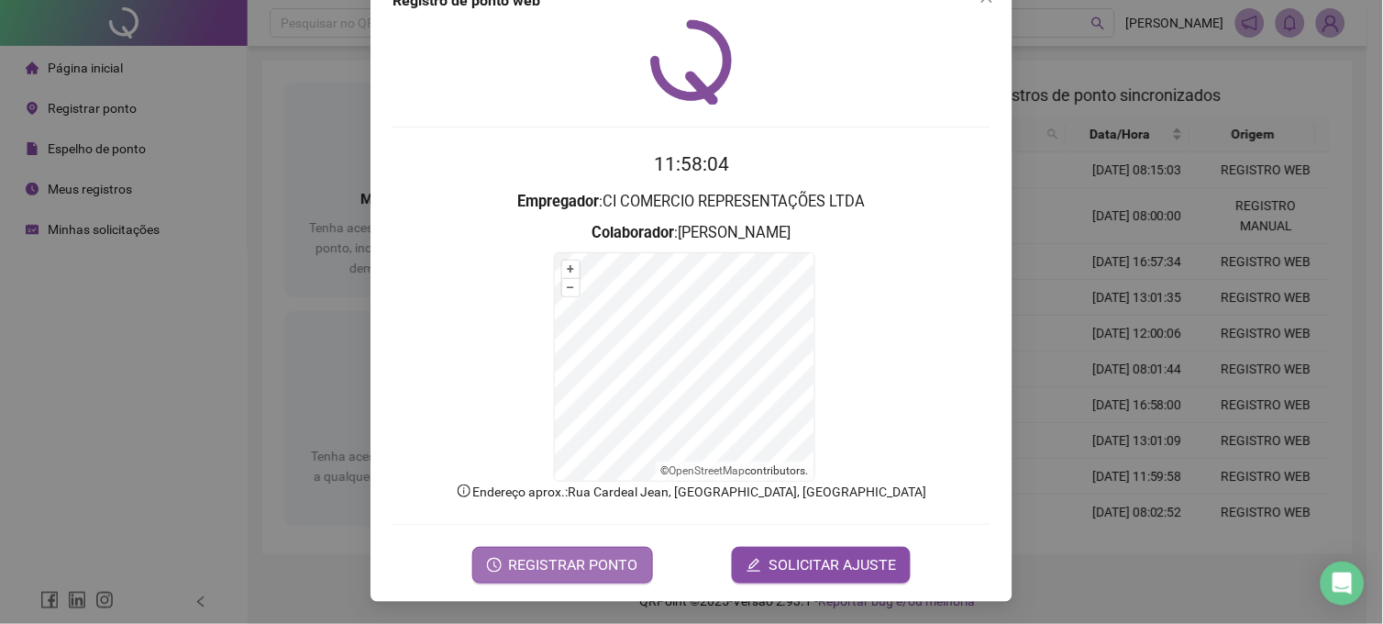
click at [601, 558] on span "REGISTRAR PONTO" at bounding box center [573, 565] width 129 height 22
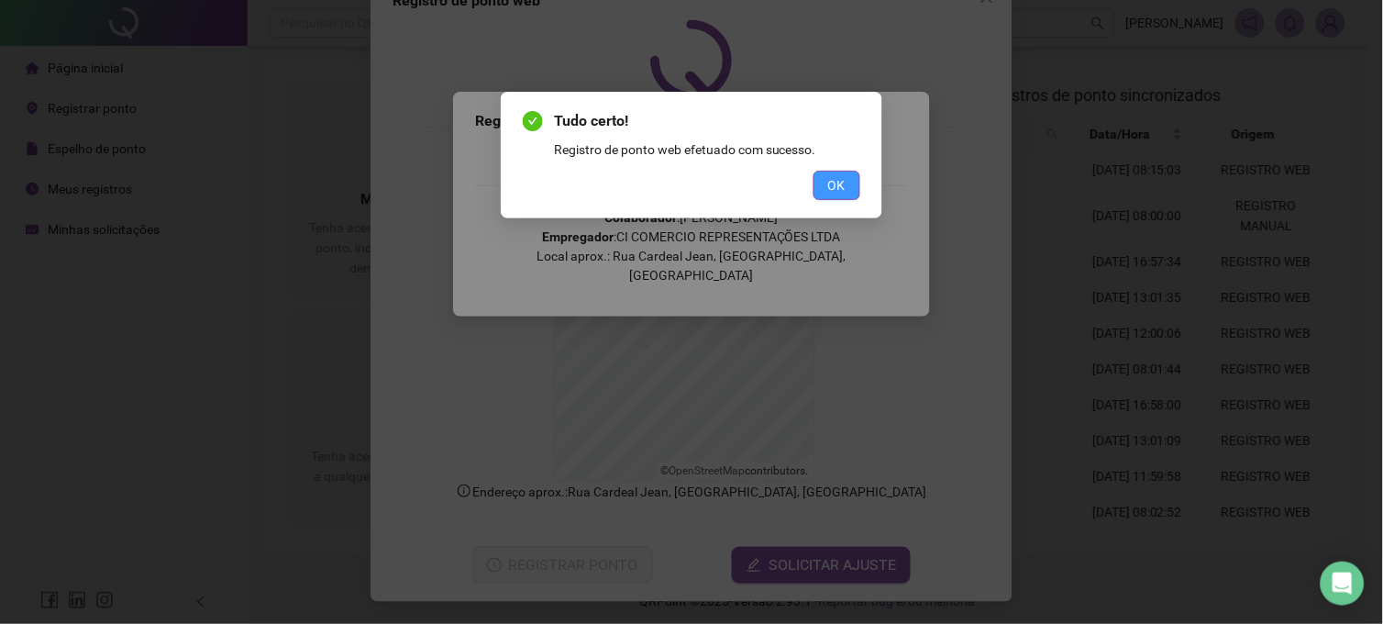
click at [815, 171] on button "OK" at bounding box center [837, 185] width 47 height 29
